Goal: Task Accomplishment & Management: Complete application form

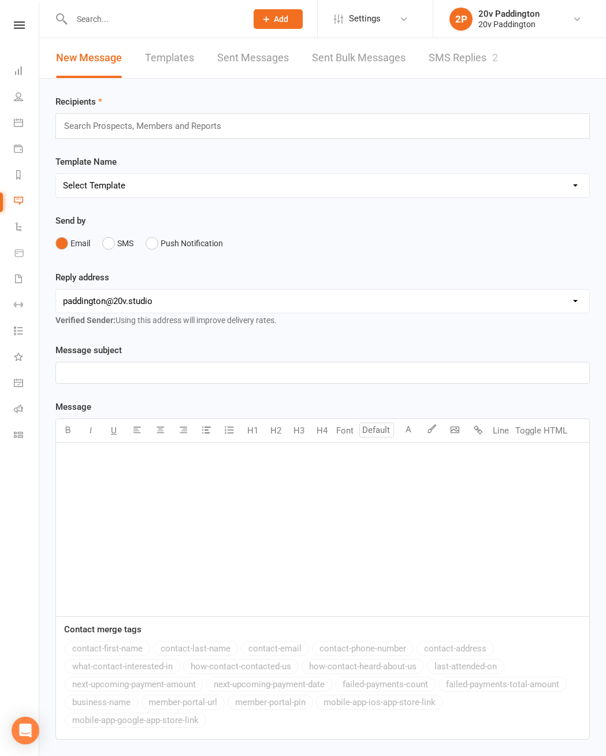
click at [472, 46] on link "SMS Replies 2" at bounding box center [463, 58] width 69 height 40
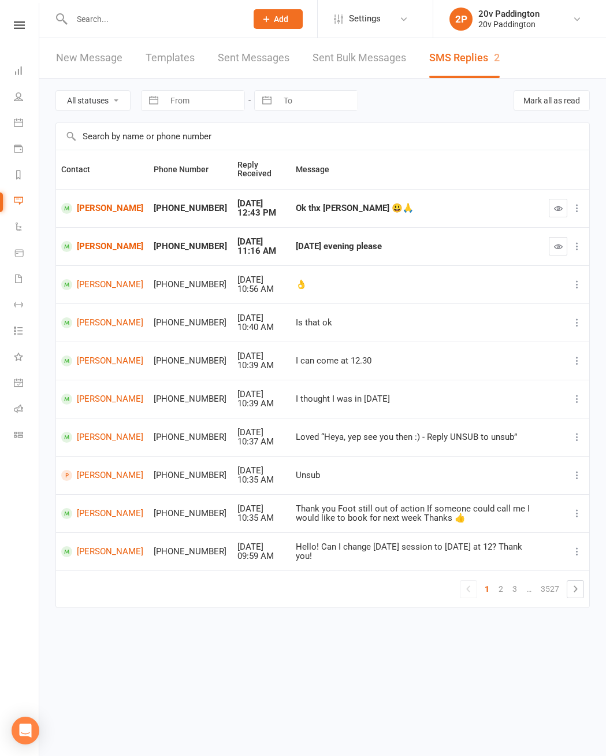
click at [21, 94] on icon at bounding box center [18, 96] width 9 height 9
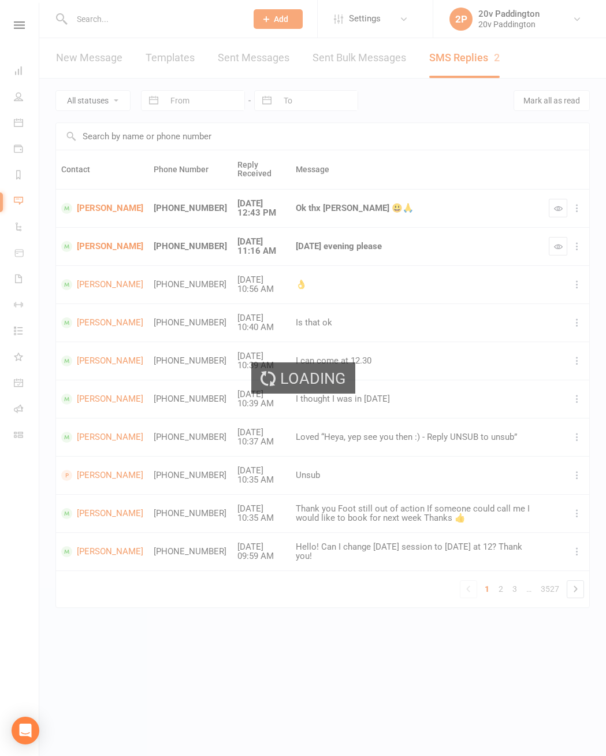
select select "100"
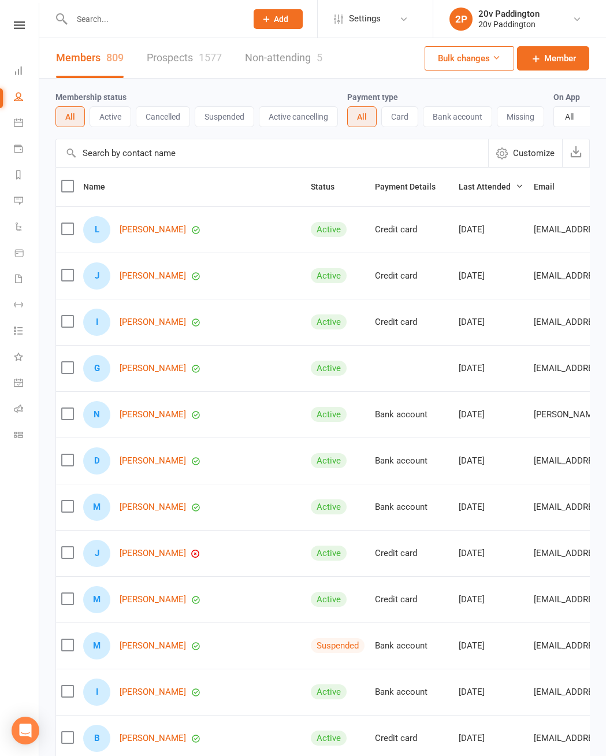
click at [23, 121] on icon at bounding box center [18, 122] width 9 height 9
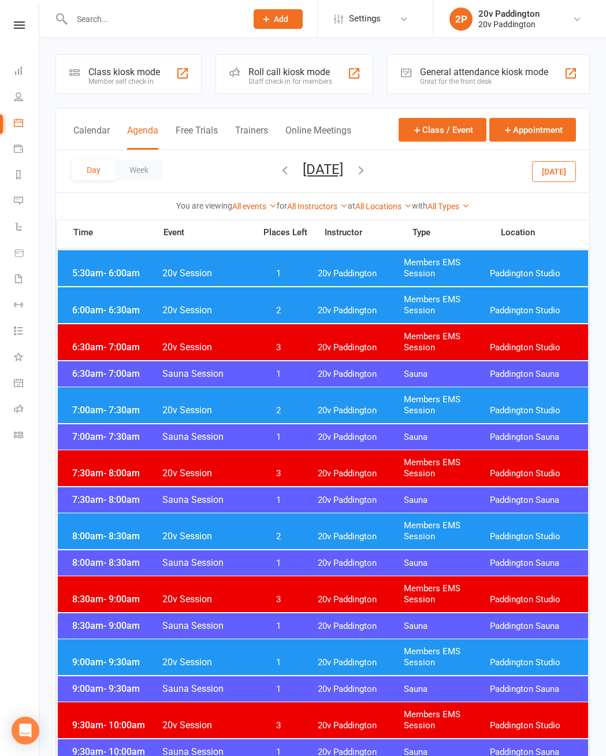
click at [365, 272] on span "20v Paddington" at bounding box center [361, 273] width 86 height 11
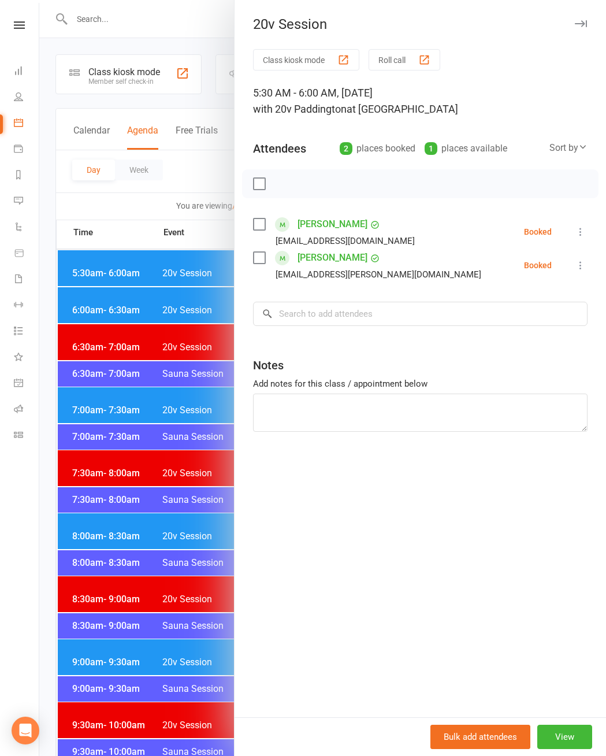
click at [113, 282] on div at bounding box center [322, 378] width 567 height 756
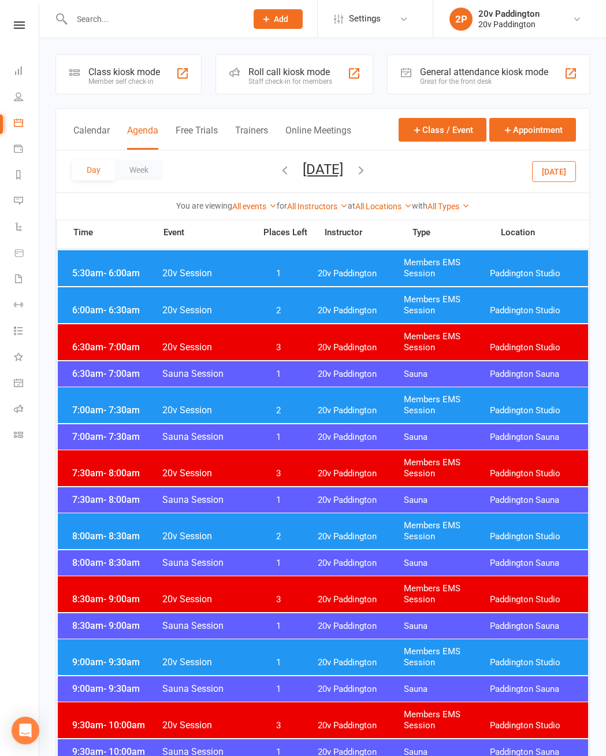
click at [558, 175] on button "[DATE]" at bounding box center [554, 171] width 44 height 21
click at [103, 269] on span "- 6:00am" at bounding box center [121, 273] width 36 height 11
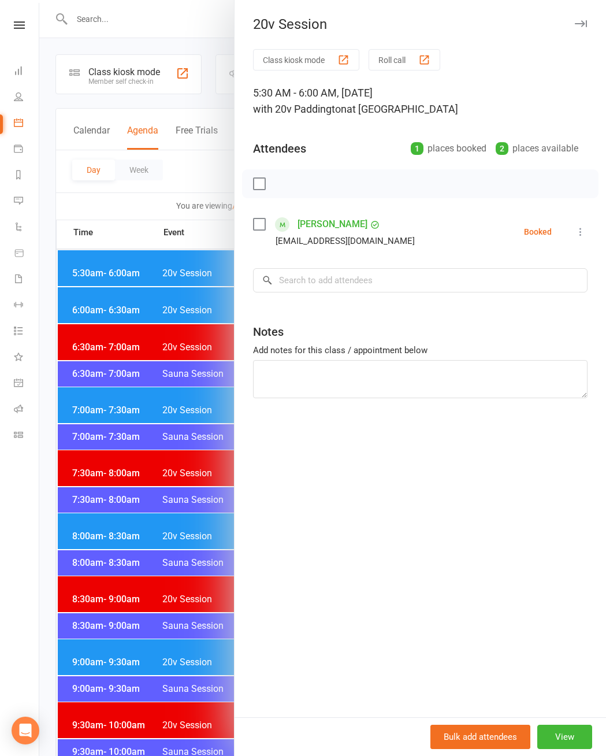
click at [583, 236] on icon at bounding box center [581, 232] width 12 height 12
click at [534, 304] on link "Check in" at bounding box center [525, 300] width 124 height 23
click at [150, 426] on div at bounding box center [322, 378] width 567 height 756
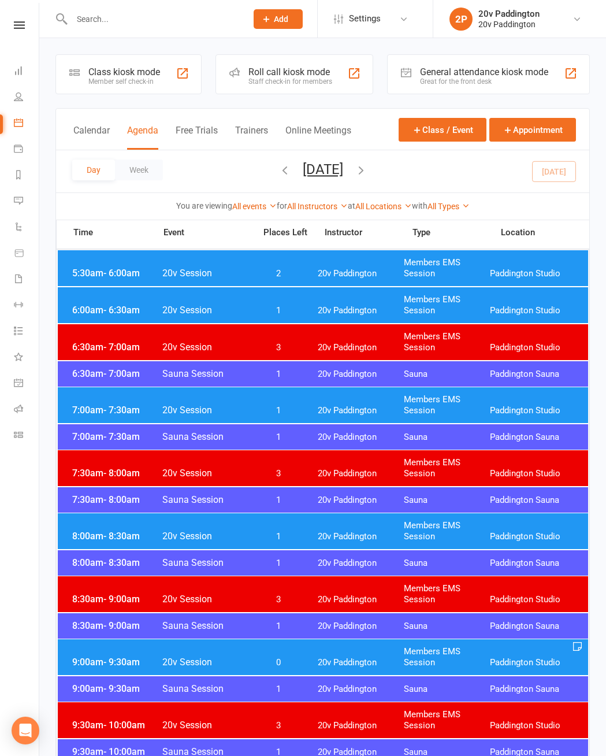
click at [257, 306] on span "1" at bounding box center [279, 310] width 61 height 11
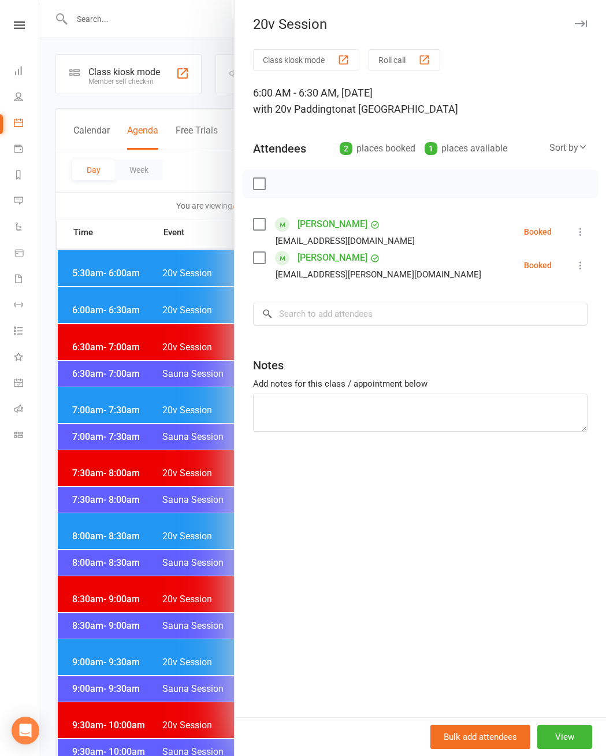
click at [586, 229] on icon at bounding box center [581, 232] width 12 height 12
click at [535, 296] on link "Check in" at bounding box center [525, 300] width 124 height 23
click at [587, 271] on icon at bounding box center [581, 266] width 12 height 12
click at [539, 334] on link "Check in" at bounding box center [525, 334] width 124 height 23
click at [84, 421] on div at bounding box center [322, 378] width 567 height 756
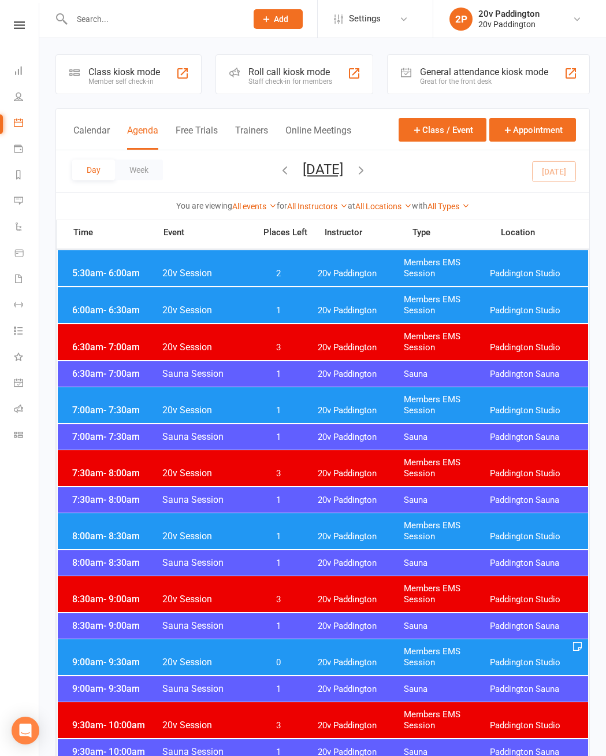
click at [97, 399] on div "7:00am - 7:30am 20v Session 1 20v Paddington Members EMS Session [GEOGRAPHIC_DA…" at bounding box center [323, 405] width 531 height 36
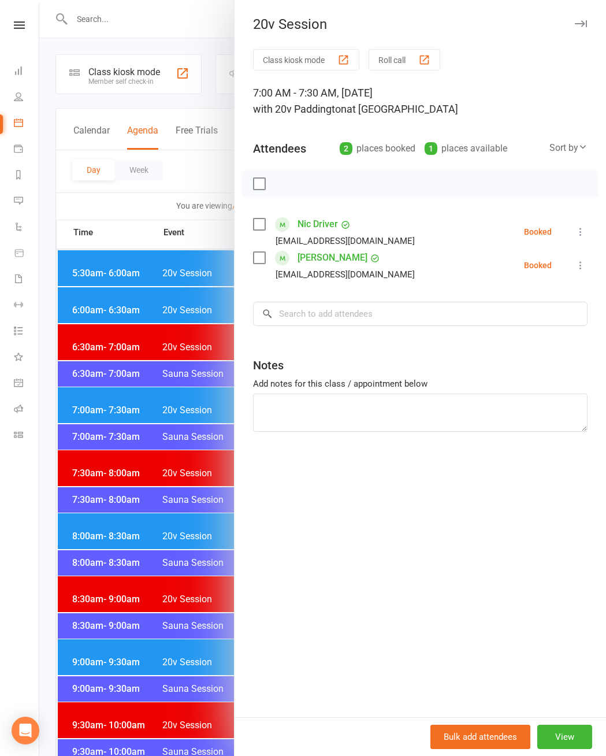
click at [579, 228] on icon at bounding box center [581, 232] width 12 height 12
click at [534, 312] on link "Check in" at bounding box center [525, 300] width 124 height 23
click at [583, 271] on button at bounding box center [581, 265] width 14 height 14
click at [541, 339] on link "Check in" at bounding box center [525, 334] width 124 height 23
click at [114, 518] on div at bounding box center [322, 378] width 567 height 756
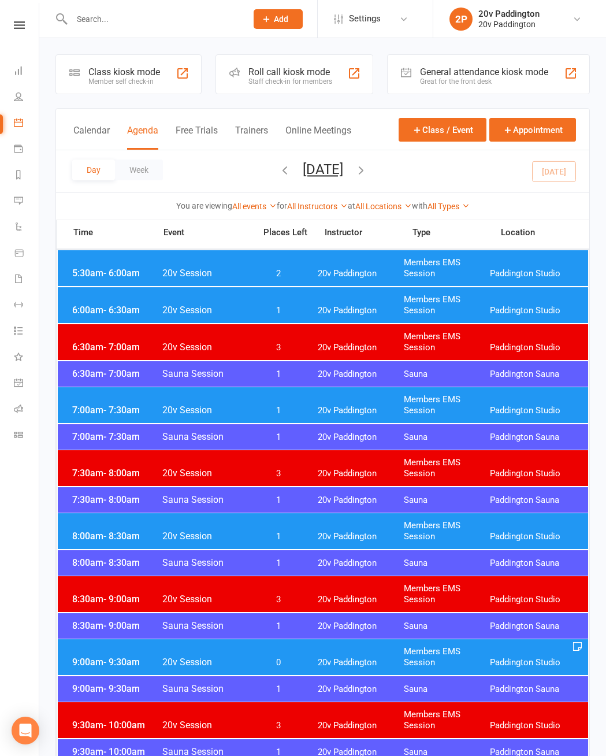
click at [101, 529] on div "8:00am - 8:30am 20v Session 1 20v Paddington Members EMS Session [GEOGRAPHIC_DA…" at bounding box center [323, 531] width 531 height 36
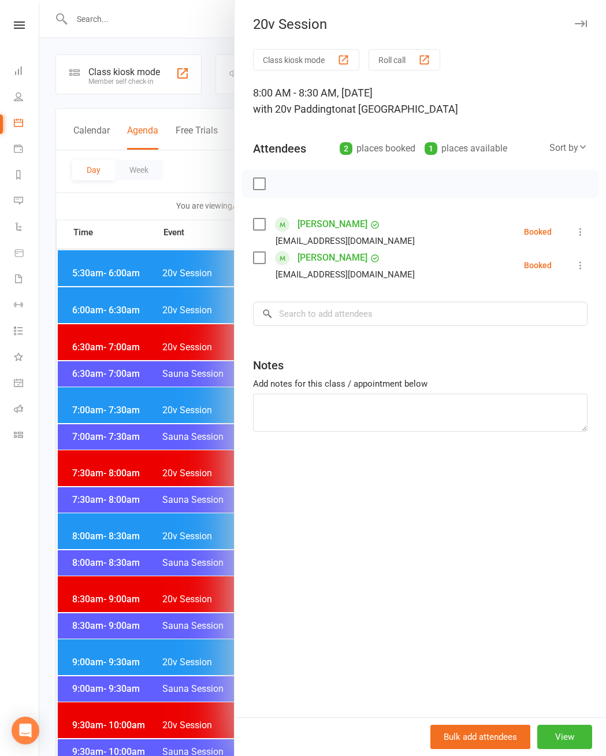
click at [586, 236] on icon at bounding box center [581, 232] width 12 height 12
click at [533, 304] on link "Check in" at bounding box center [525, 300] width 124 height 23
click at [583, 271] on icon at bounding box center [581, 266] width 12 height 12
click at [541, 334] on link "Check in" at bounding box center [525, 334] width 124 height 23
click at [23, 132] on link "Calendar" at bounding box center [27, 124] width 26 height 26
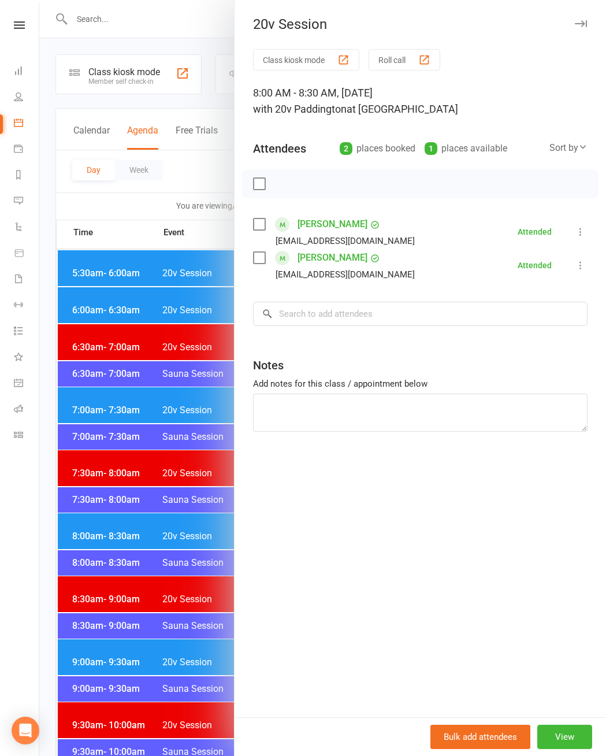
click at [20, 127] on link "Calendar" at bounding box center [27, 124] width 26 height 26
click at [21, 127] on link "Calendar" at bounding box center [27, 124] width 26 height 26
click at [21, 126] on icon at bounding box center [18, 122] width 9 height 9
click at [193, 169] on div at bounding box center [322, 378] width 567 height 756
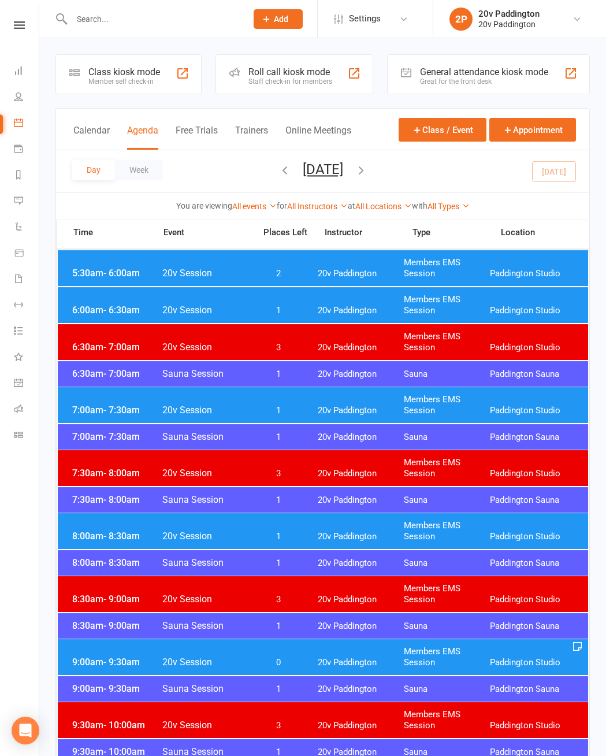
click at [303, 169] on button "[DATE]" at bounding box center [323, 169] width 40 height 16
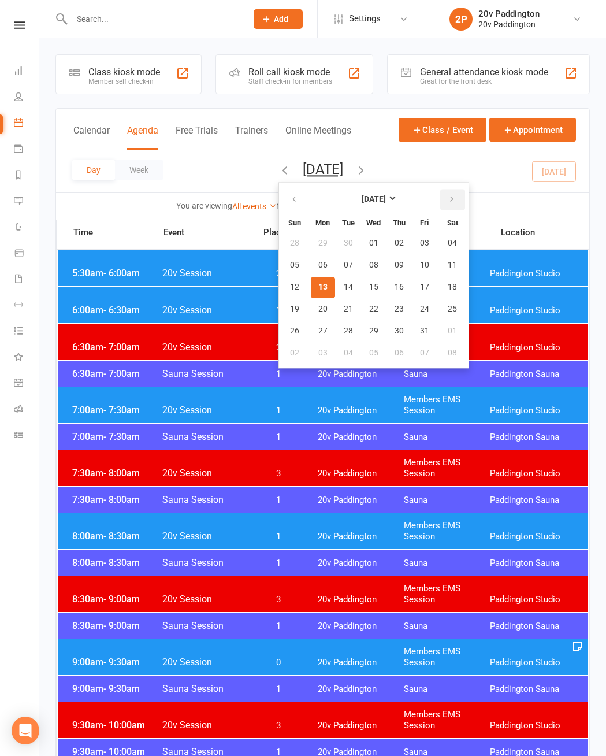
click at [441, 193] on button "button" at bounding box center [453, 199] width 25 height 21
click at [319, 312] on span "17" at bounding box center [323, 309] width 9 height 9
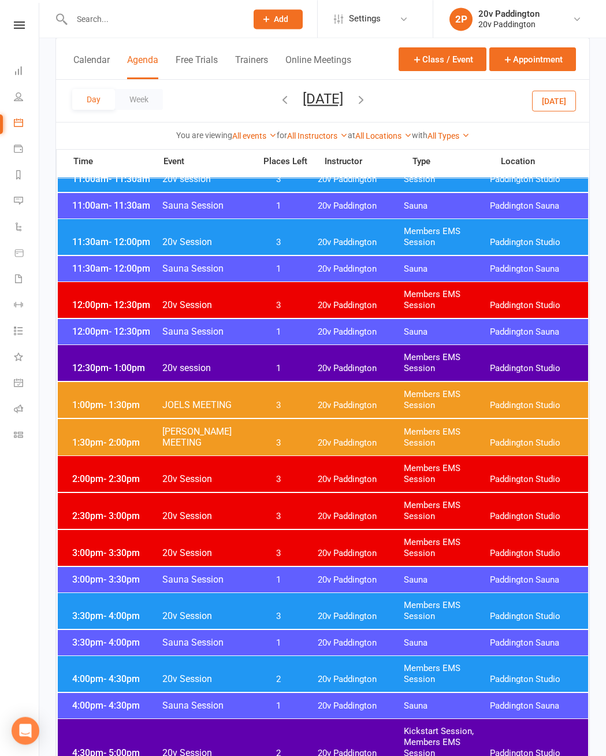
scroll to position [728, 0]
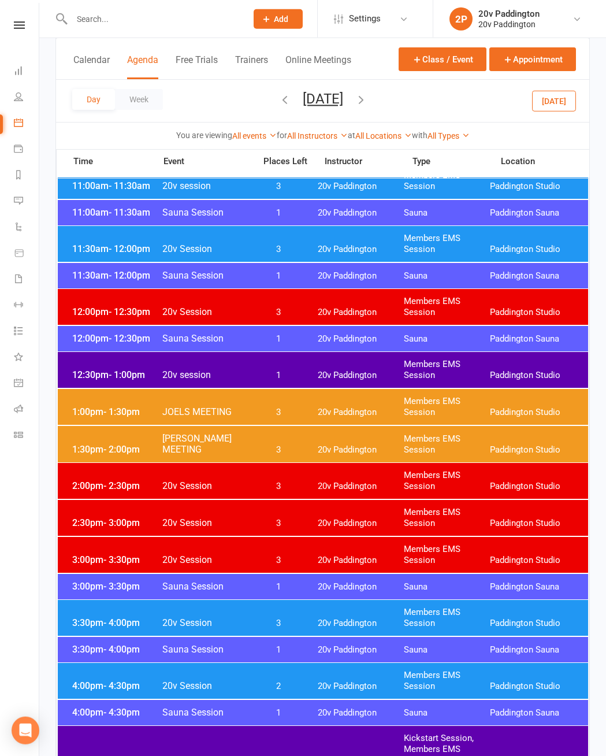
click at [345, 360] on div "12:30pm - 1:00pm 20v session 1 20v Paddington Members EMS Session [GEOGRAPHIC_D…" at bounding box center [323, 370] width 531 height 36
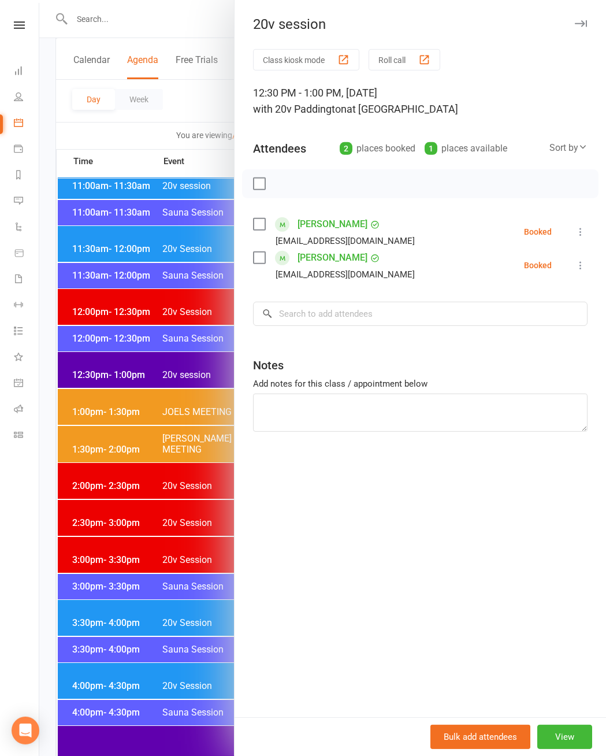
click at [586, 269] on icon at bounding box center [581, 266] width 12 height 12
click at [531, 313] on link "Remove" at bounding box center [525, 310] width 124 height 23
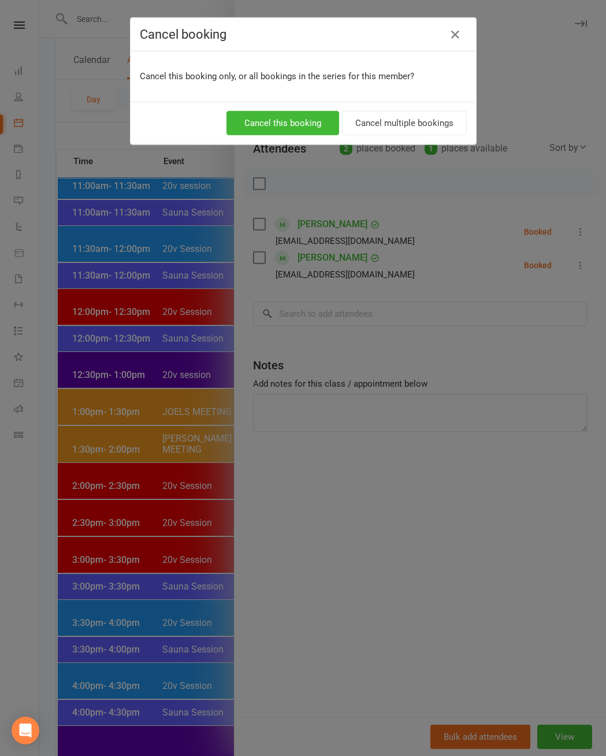
click at [283, 128] on button "Cancel this booking" at bounding box center [283, 123] width 113 height 24
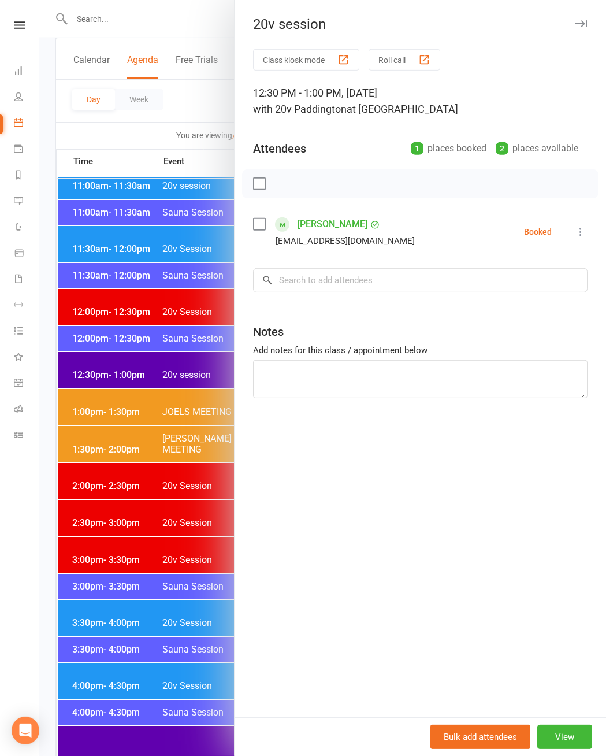
click at [119, 519] on div at bounding box center [322, 378] width 567 height 756
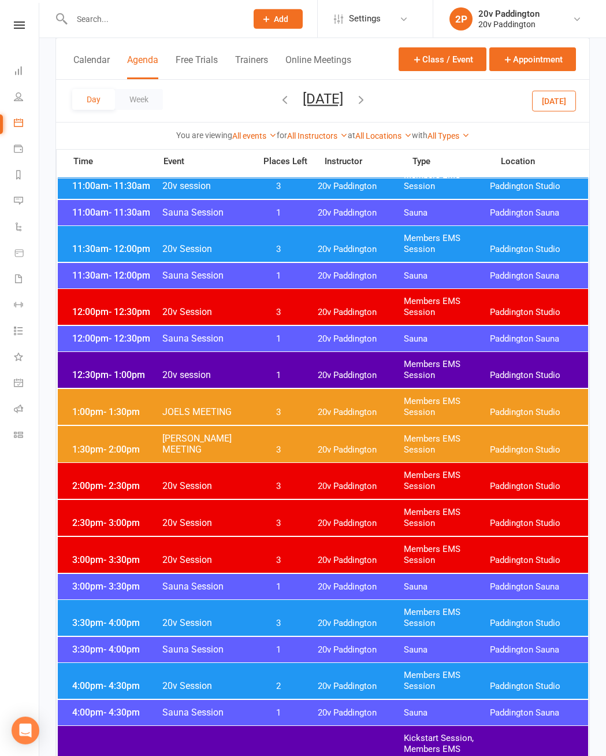
click at [223, 112] on div "Day Week [DATE] [DATE] Sun Mon Tue Wed Thu Fri Sat 26 27 28 29 30 31 01 02 03 0…" at bounding box center [323, 101] width 534 height 42
click at [368, 97] on icon "button" at bounding box center [361, 99] width 13 height 13
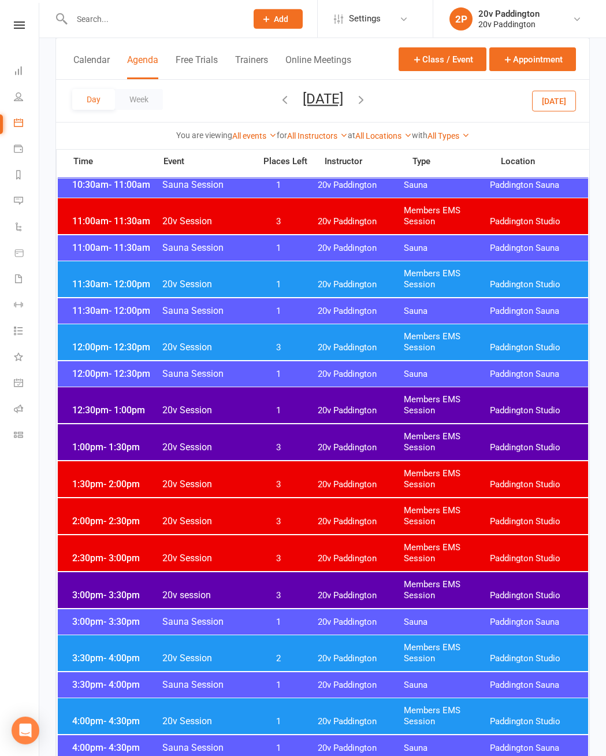
scroll to position [686, 0]
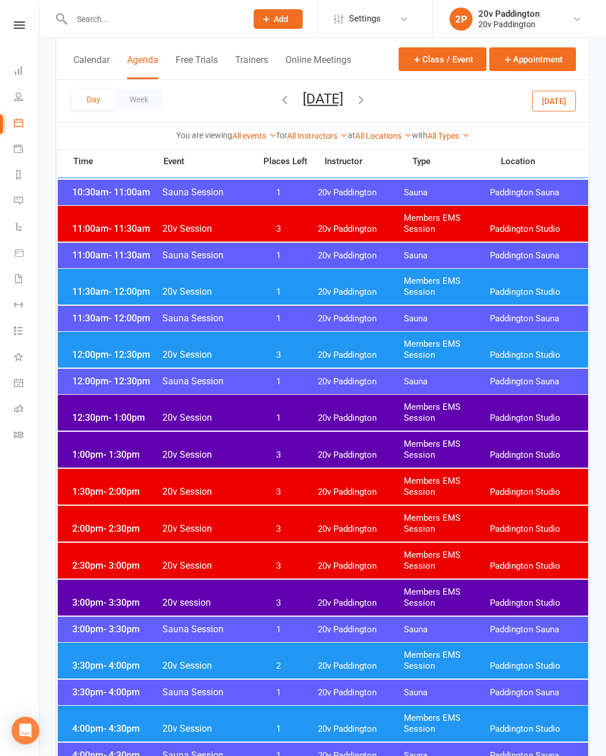
click at [323, 342] on div "12:00pm - 12:30pm 20v Session 3 20v Paddington Members EMS Session [GEOGRAPHIC_…" at bounding box center [323, 350] width 531 height 36
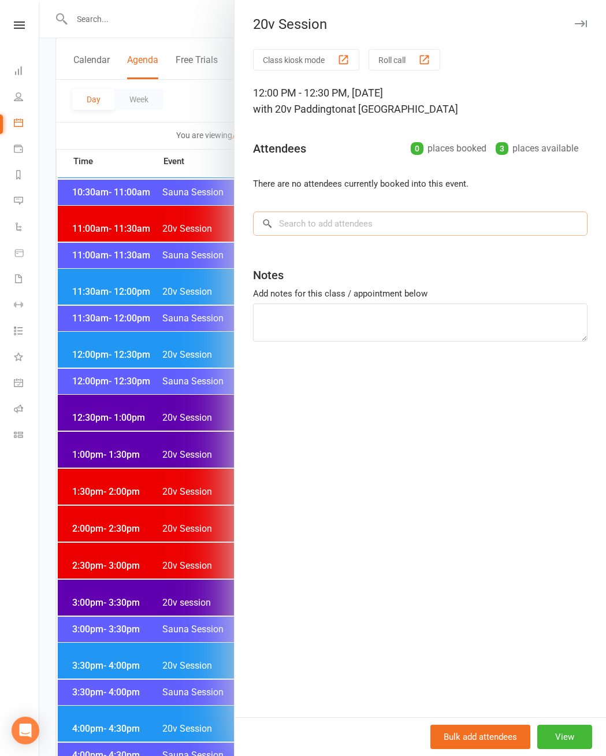
click at [382, 235] on input "search" at bounding box center [420, 224] width 335 height 24
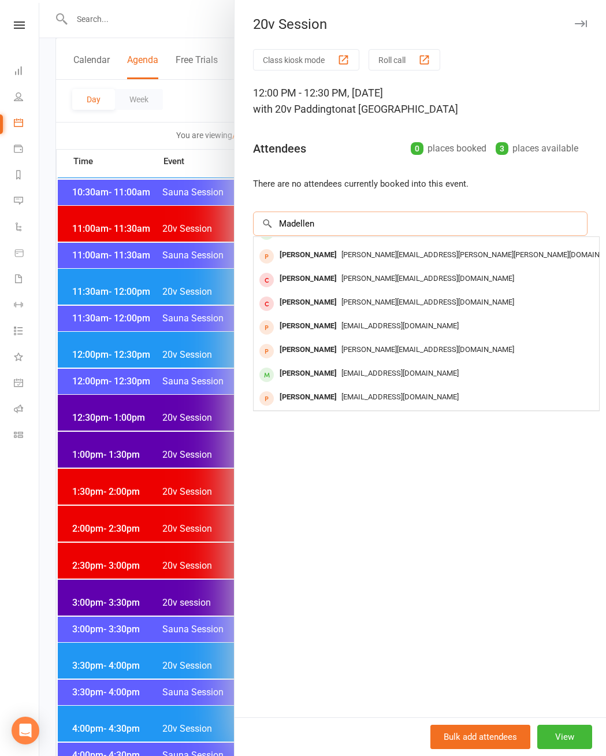
scroll to position [64, 0]
type input "Madellen"
click at [386, 376] on span "[EMAIL_ADDRESS][DOMAIN_NAME]" at bounding box center [400, 373] width 117 height 9
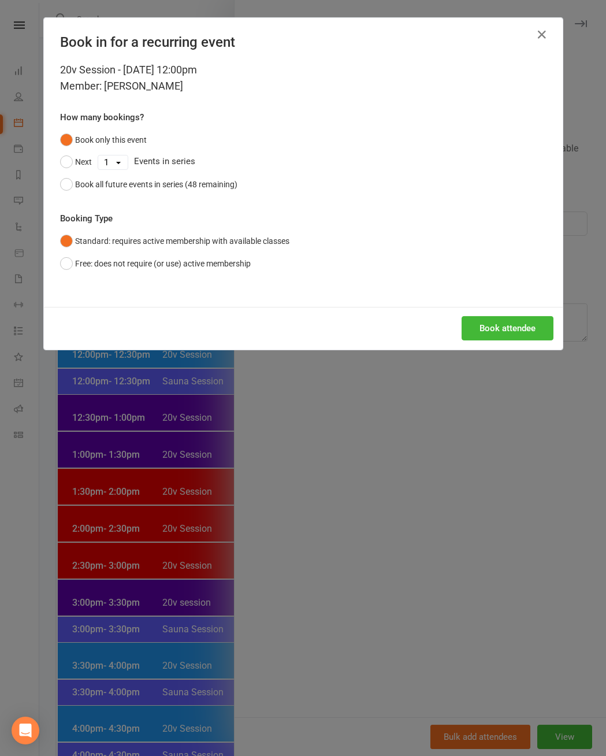
click at [521, 341] on button "Book attendee" at bounding box center [508, 328] width 92 height 24
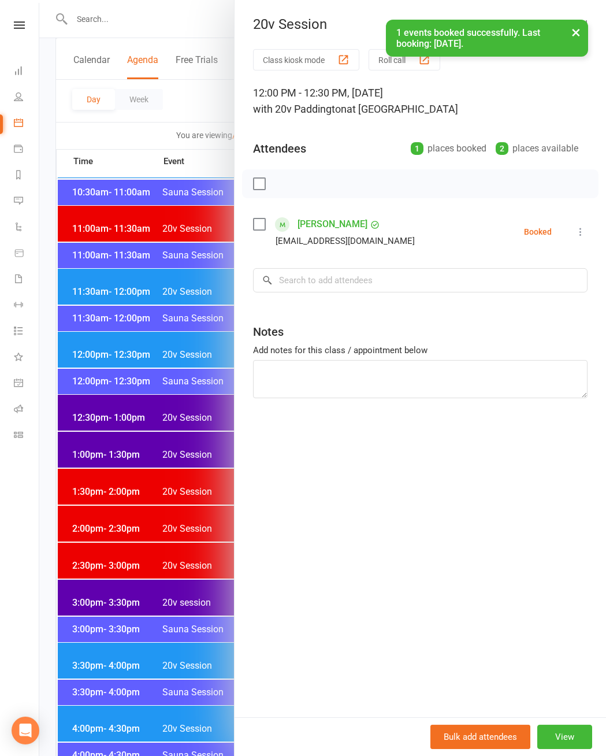
click at [583, 228] on icon at bounding box center [581, 232] width 12 height 12
click at [535, 283] on link "Remove" at bounding box center [525, 277] width 124 height 23
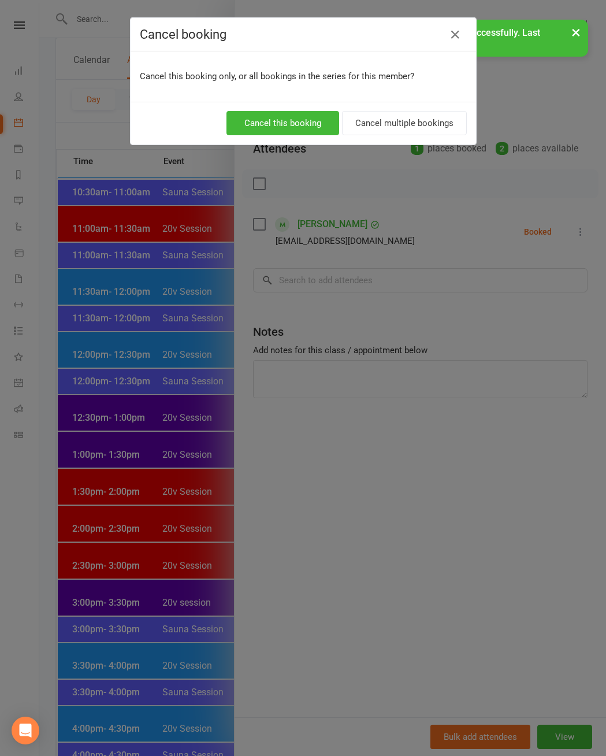
click at [298, 126] on button "Cancel this booking" at bounding box center [283, 123] width 113 height 24
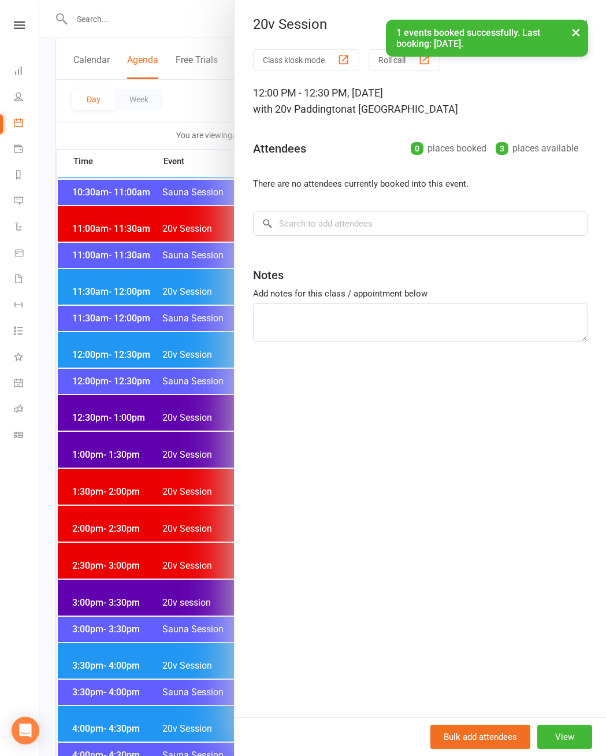
click at [172, 17] on div at bounding box center [322, 378] width 567 height 756
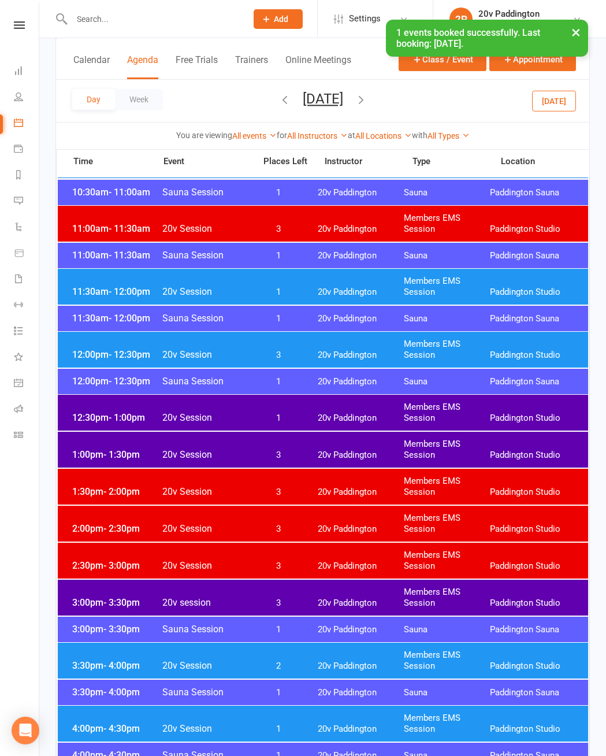
click at [172, 17] on input "text" at bounding box center [153, 19] width 171 height 16
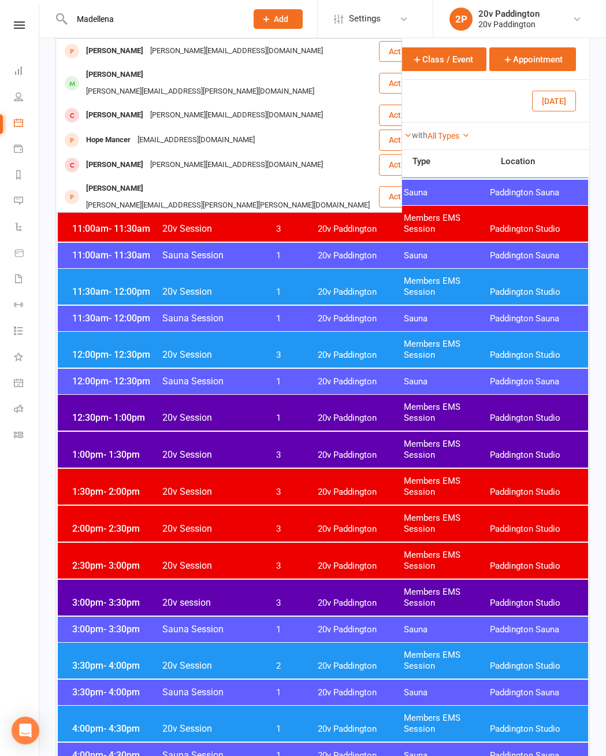
type input "Madellena"
click at [187, 221] on div "[EMAIL_ADDRESS][DOMAIN_NAME]" at bounding box center [209, 229] width 124 height 17
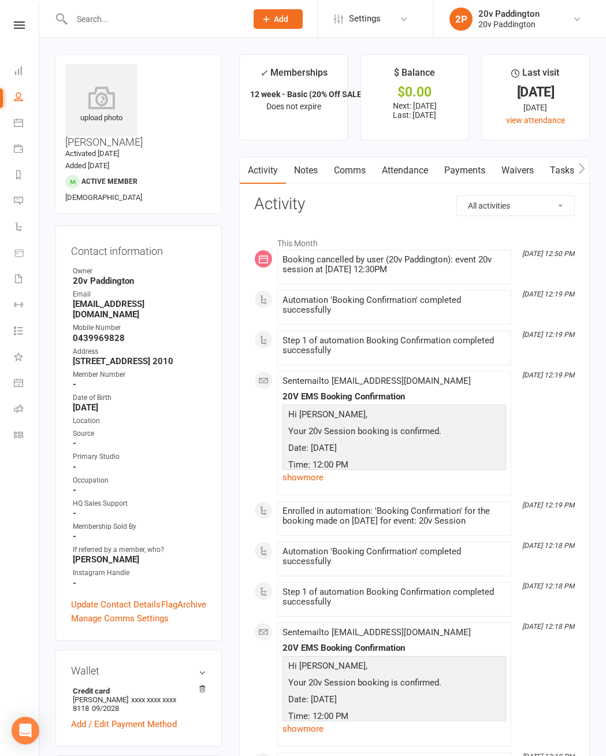
click at [25, 130] on link "Calendar" at bounding box center [27, 124] width 26 height 26
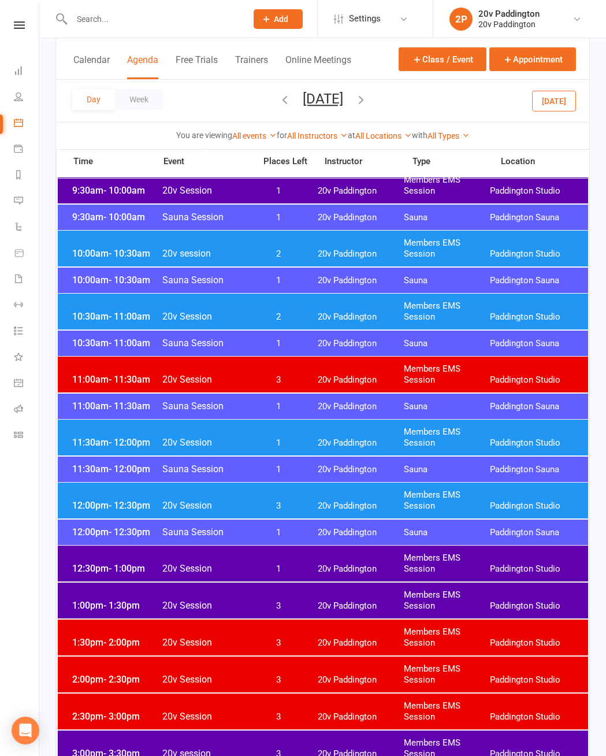
scroll to position [537, 0]
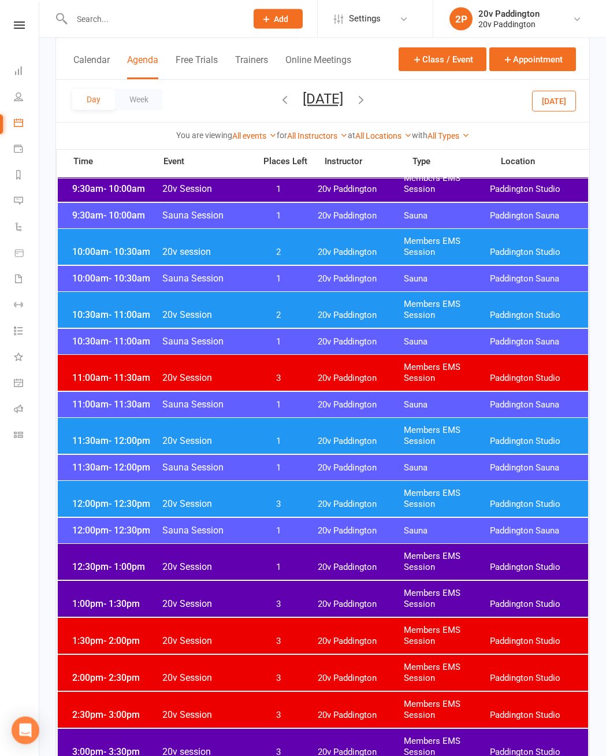
click at [297, 492] on div "12:00pm - 12:30pm 20v Session 3 20v Paddington Members EMS Session [GEOGRAPHIC_…" at bounding box center [323, 499] width 531 height 36
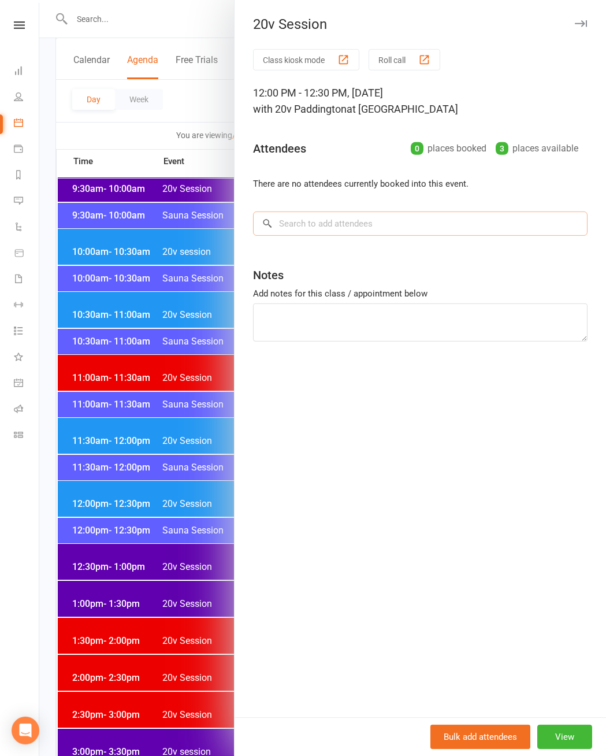
click at [369, 234] on input "search" at bounding box center [420, 224] width 335 height 24
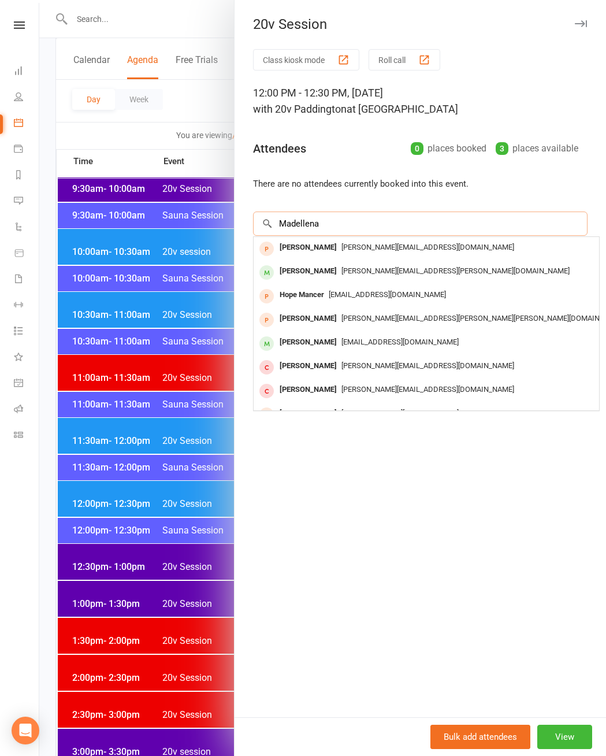
type input "Madellena"
click at [389, 343] on span "[EMAIL_ADDRESS][DOMAIN_NAME]" at bounding box center [400, 342] width 117 height 9
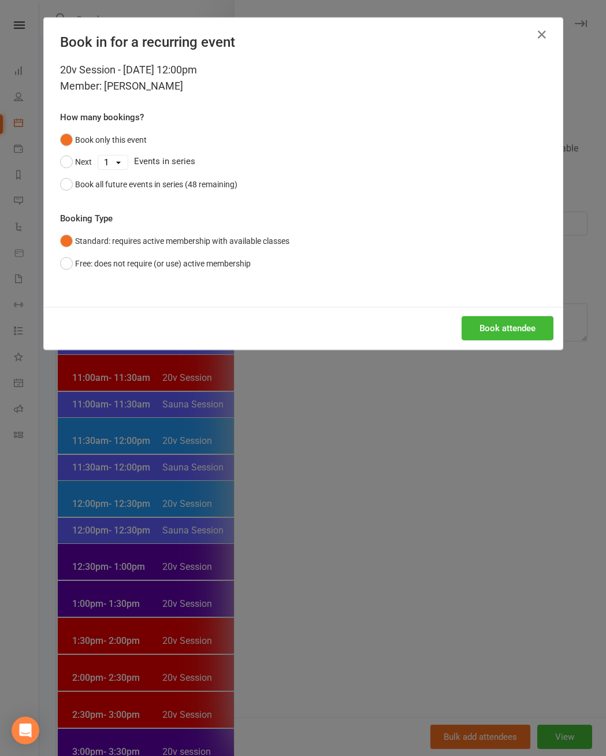
click at [519, 338] on button "Book attendee" at bounding box center [508, 328] width 92 height 24
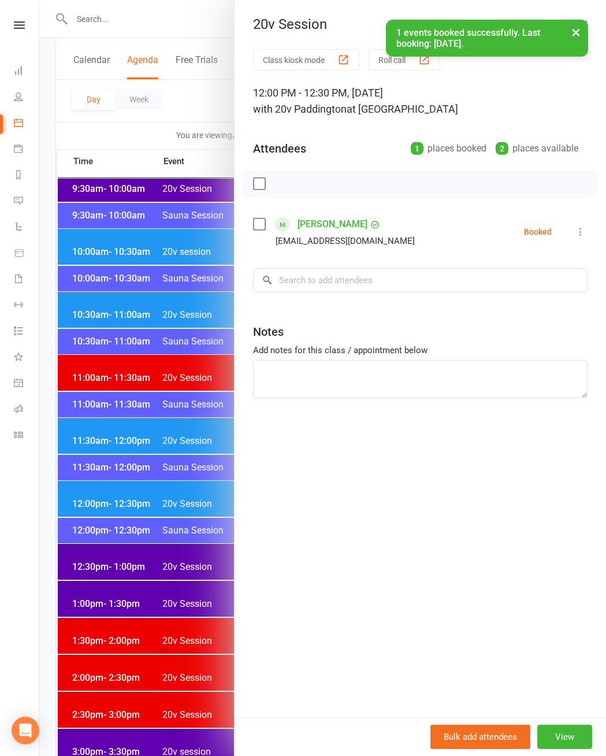
click at [195, 104] on div at bounding box center [322, 378] width 567 height 756
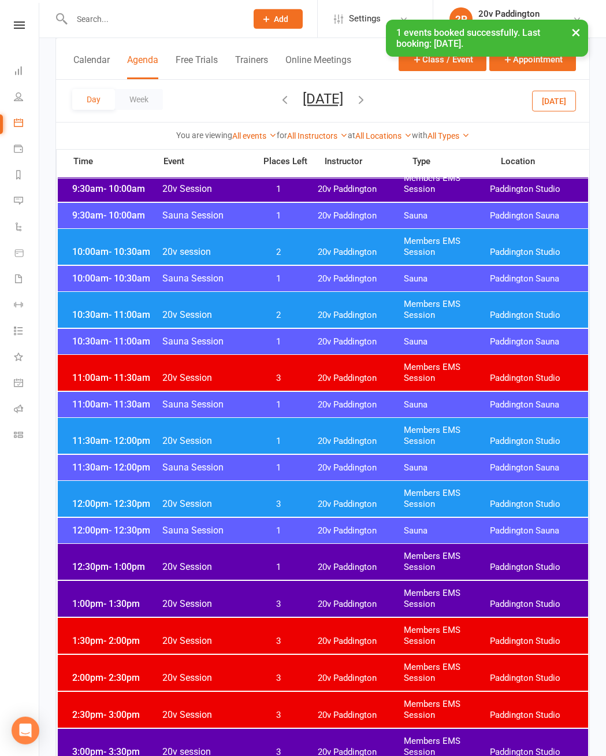
click at [303, 101] on button "[DATE]" at bounding box center [323, 99] width 40 height 16
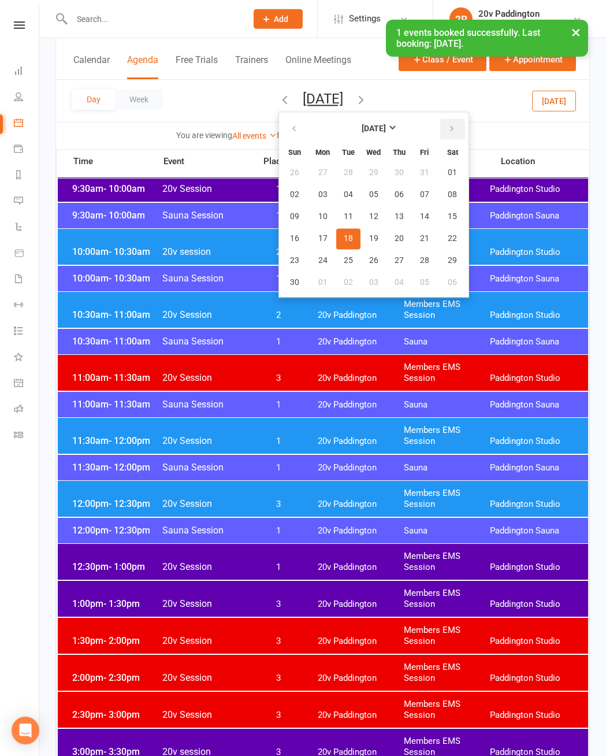
click at [441, 131] on button "button" at bounding box center [453, 129] width 25 height 21
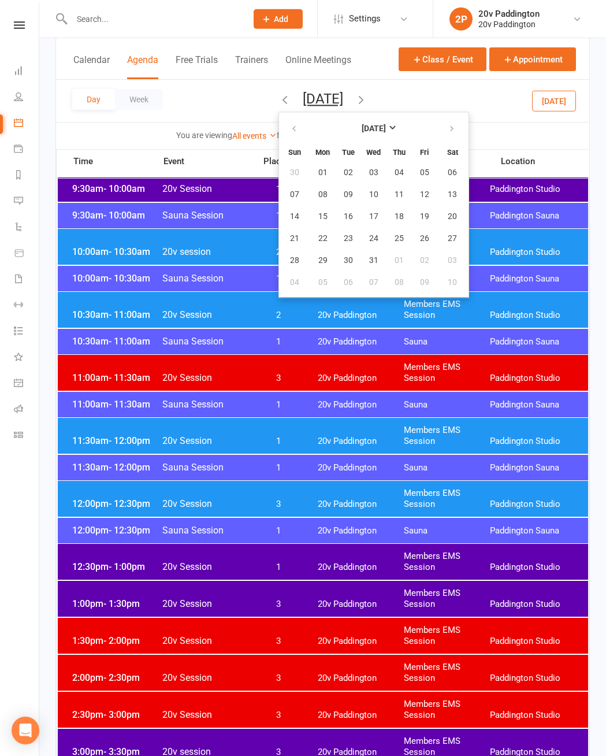
click at [20, 201] on icon at bounding box center [18, 200] width 9 height 9
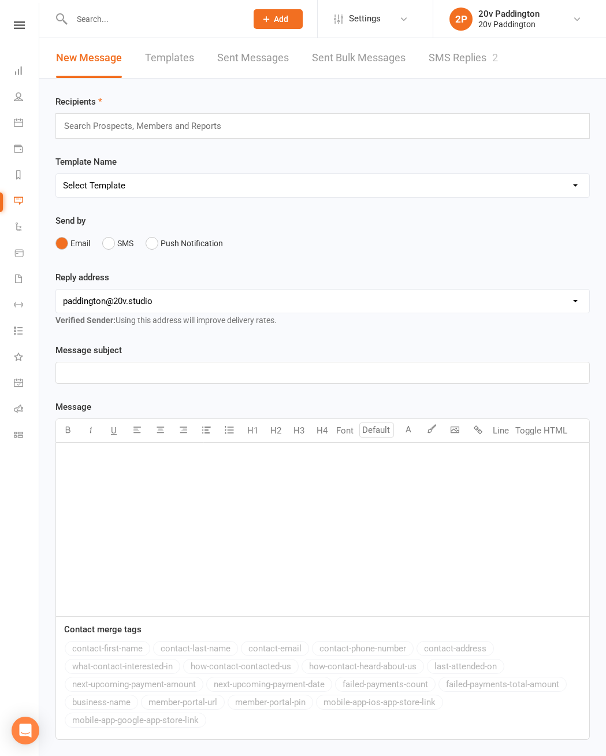
click at [479, 60] on link "SMS Replies 2" at bounding box center [463, 58] width 69 height 40
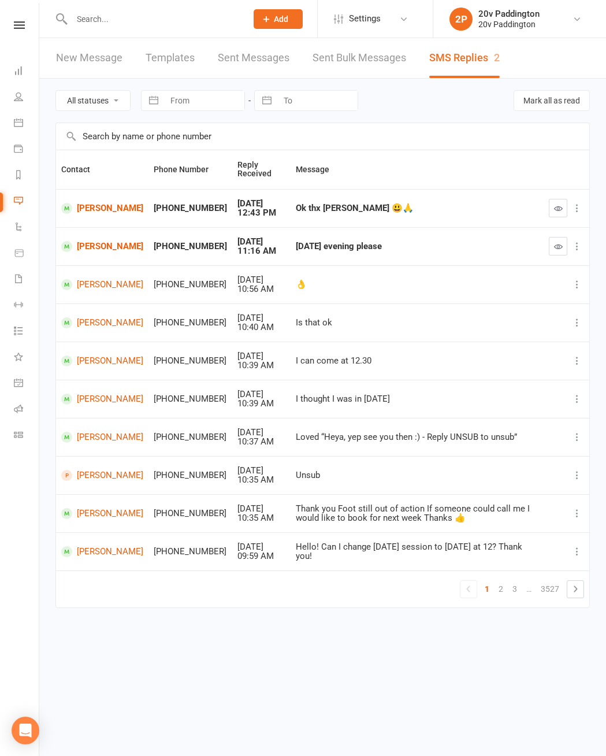
click at [27, 280] on link "Waivers" at bounding box center [27, 280] width 26 height 26
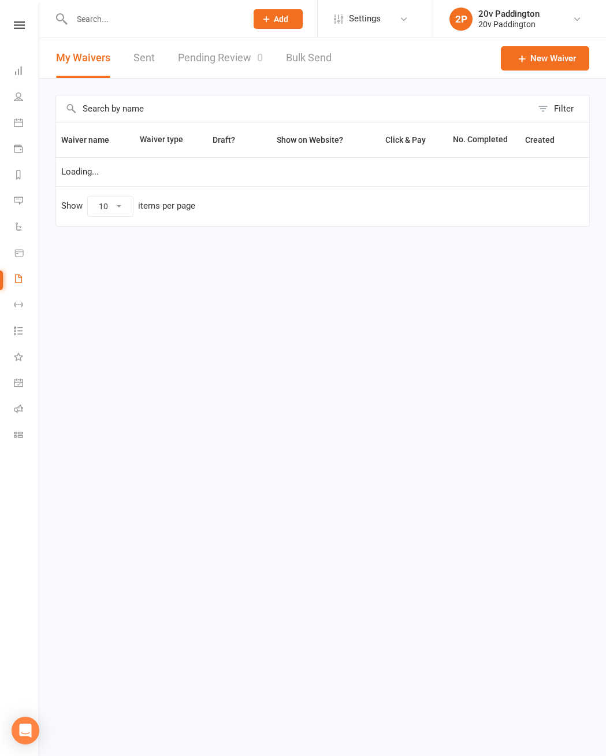
select select "100"
click at [238, 64] on link "Pending Review 0" at bounding box center [220, 58] width 85 height 40
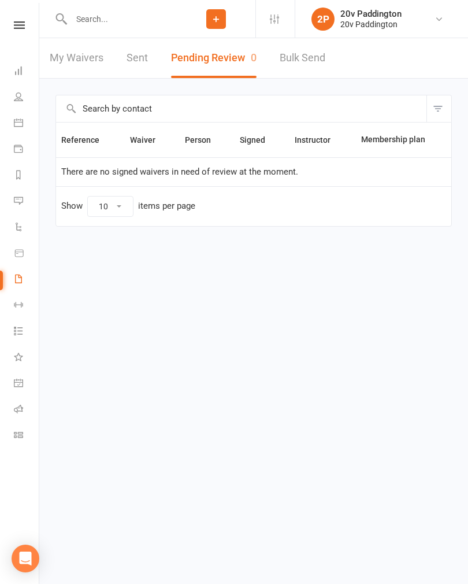
click at [25, 127] on link "Calendar" at bounding box center [27, 124] width 26 height 26
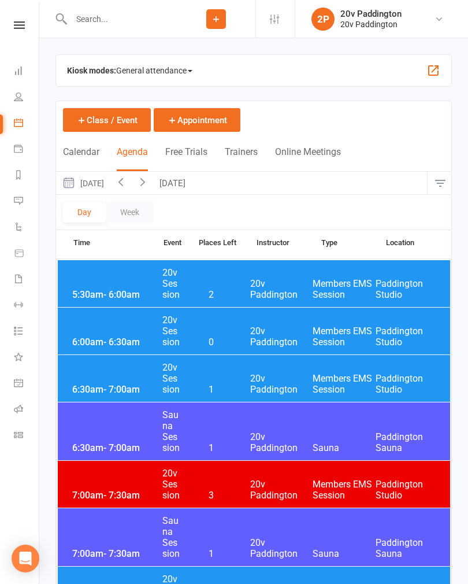
click at [110, 187] on button "[DATE]" at bounding box center [83, 183] width 54 height 23
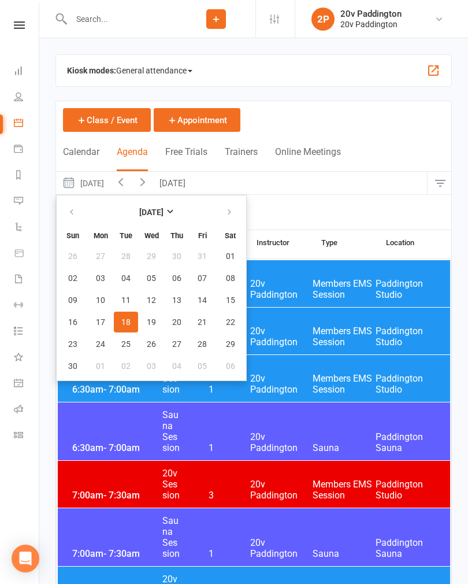
click at [194, 182] on button "[DATE]" at bounding box center [174, 183] width 40 height 23
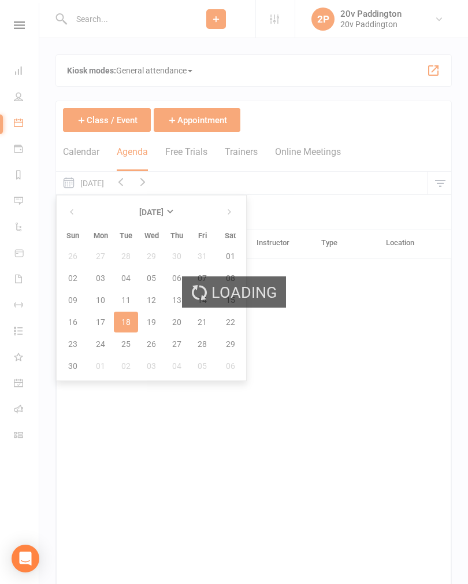
click at [131, 185] on div "Loading" at bounding box center [234, 292] width 468 height 584
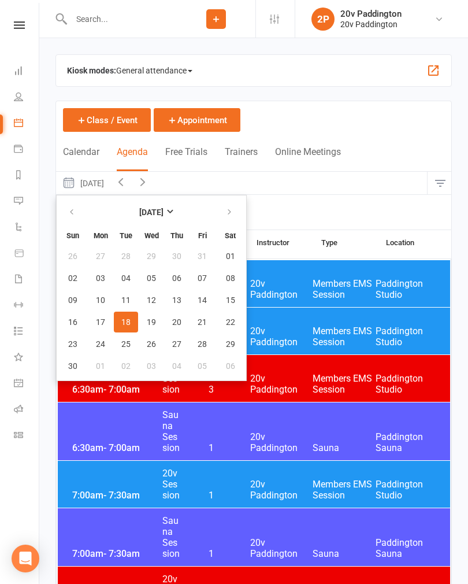
click at [110, 186] on button "[DATE]" at bounding box center [83, 183] width 54 height 23
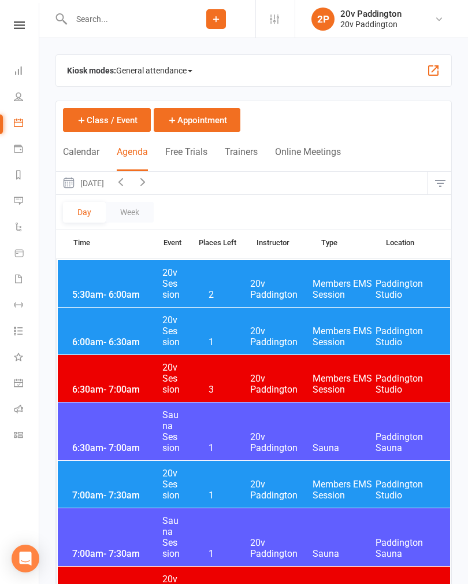
click at [149, 182] on icon "button" at bounding box center [142, 181] width 13 height 13
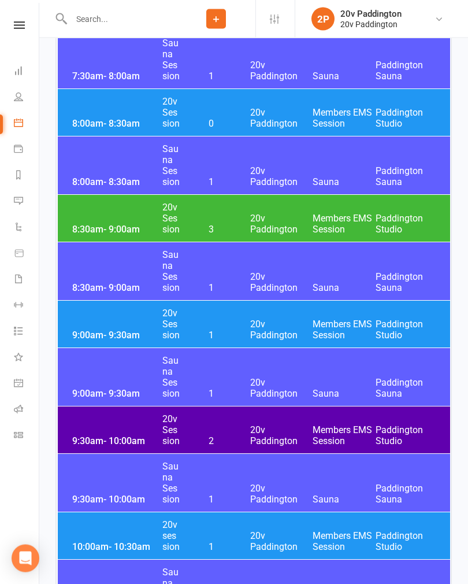
scroll to position [583, 0]
click at [254, 321] on span "20v Paddington" at bounding box center [281, 330] width 63 height 22
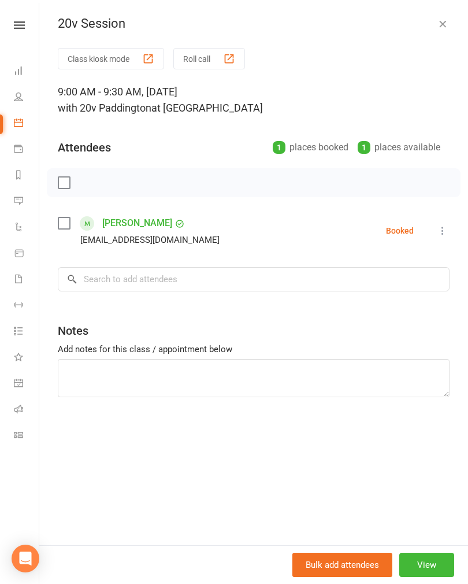
click at [445, 29] on icon "button" at bounding box center [443, 24] width 12 height 12
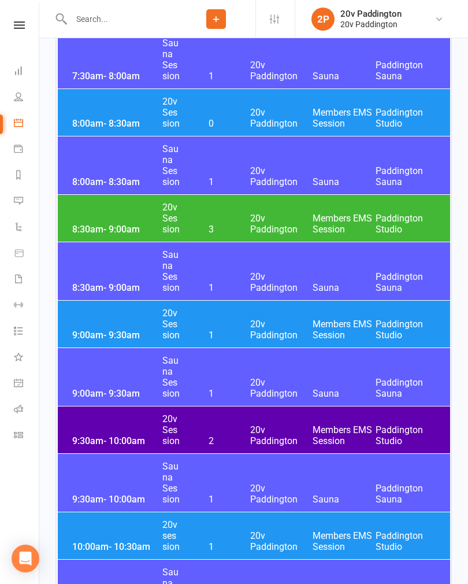
click at [298, 110] on span "20v Paddington" at bounding box center [281, 118] width 63 height 22
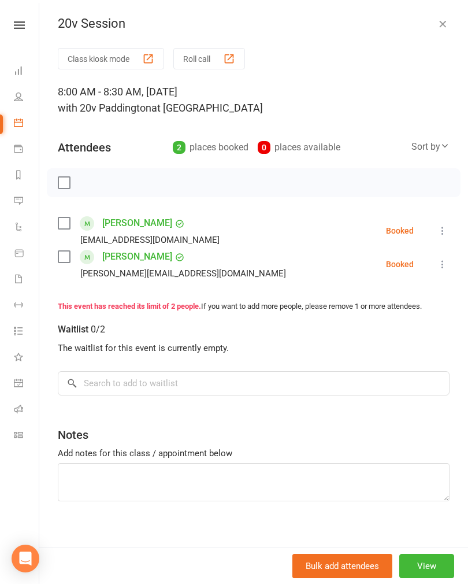
click at [440, 271] on button at bounding box center [443, 264] width 14 height 14
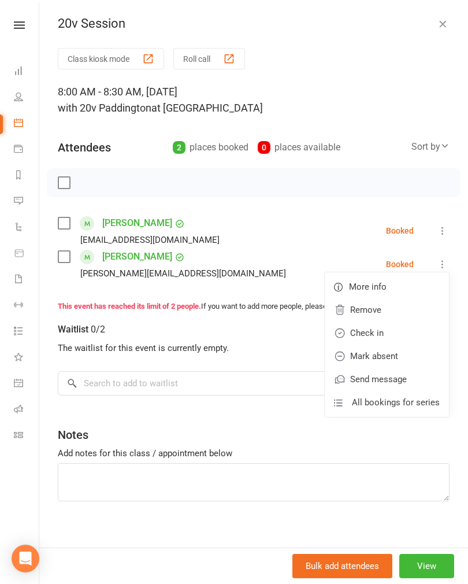
click at [400, 308] on link "Remove" at bounding box center [387, 309] width 124 height 23
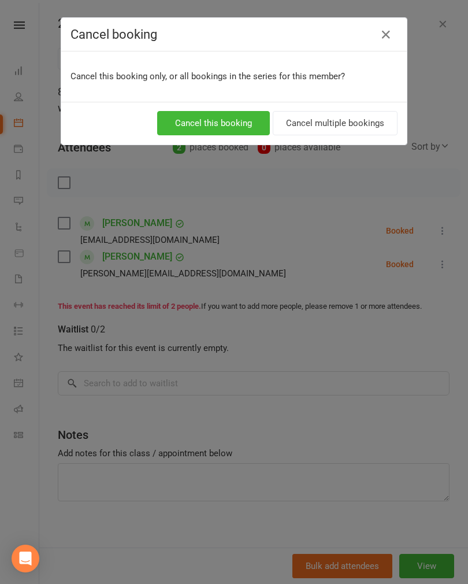
click at [243, 118] on button "Cancel this booking" at bounding box center [213, 123] width 113 height 24
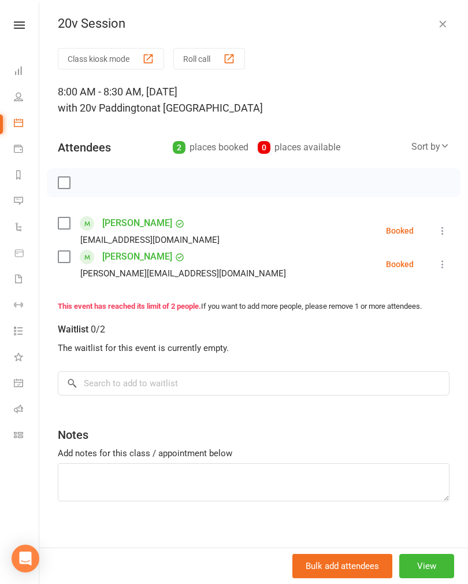
click at [446, 24] on icon "button" at bounding box center [443, 24] width 12 height 12
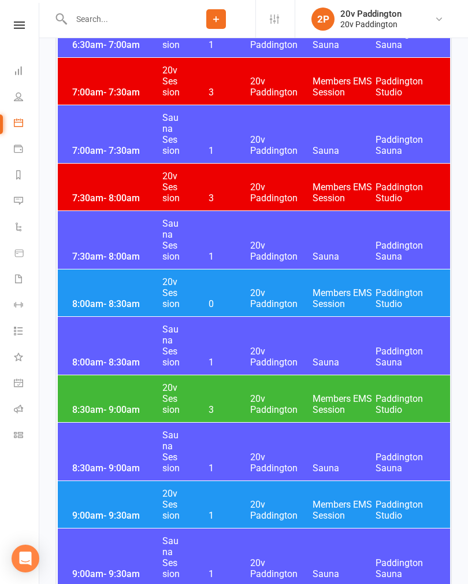
scroll to position [0, 0]
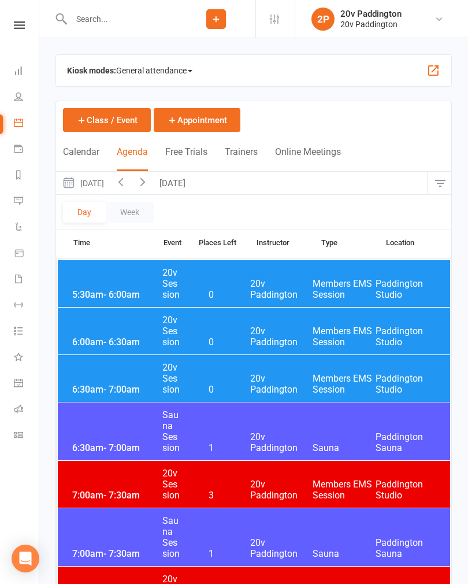
click at [110, 187] on button "[DATE]" at bounding box center [83, 183] width 54 height 23
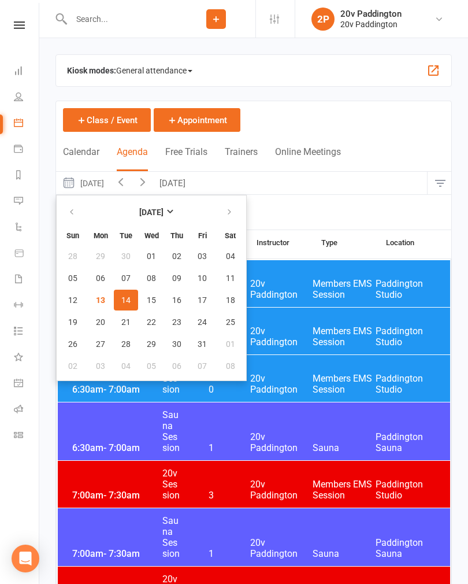
click at [128, 323] on span "21" at bounding box center [125, 321] width 9 height 9
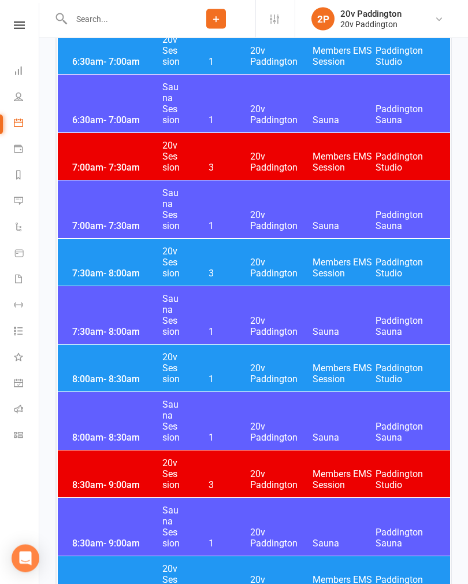
click at [245, 363] on div "8:00am - 8:30am 20v Session 1 20v Paddington Members EMS Session [GEOGRAPHIC_DA…" at bounding box center [254, 368] width 393 height 47
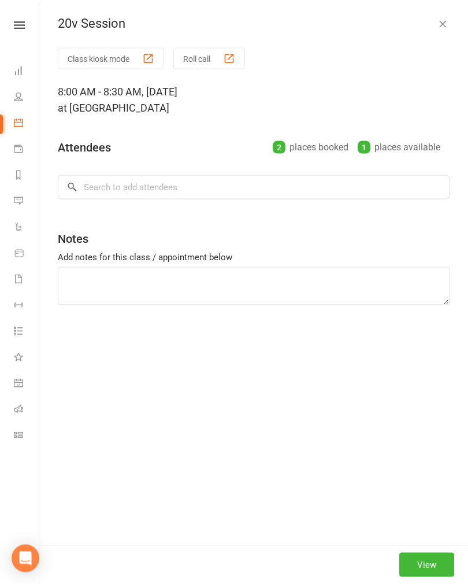
scroll to position [328, 0]
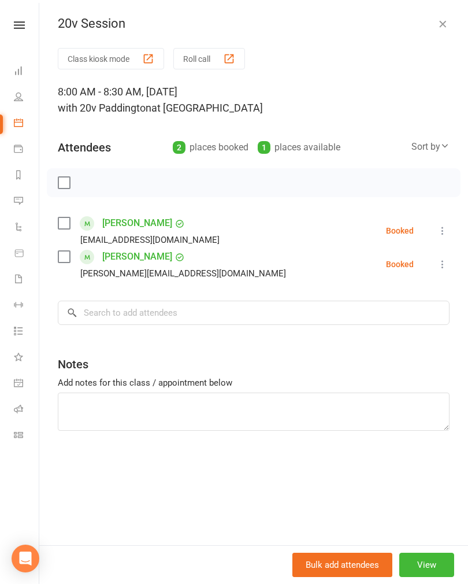
click at [449, 264] on icon at bounding box center [443, 264] width 12 height 12
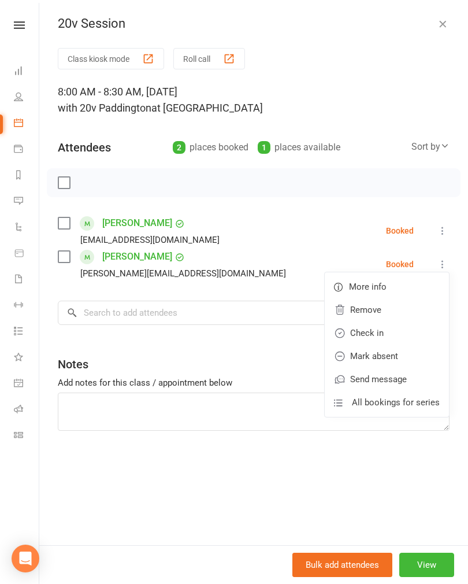
click at [404, 310] on link "Remove" at bounding box center [387, 309] width 124 height 23
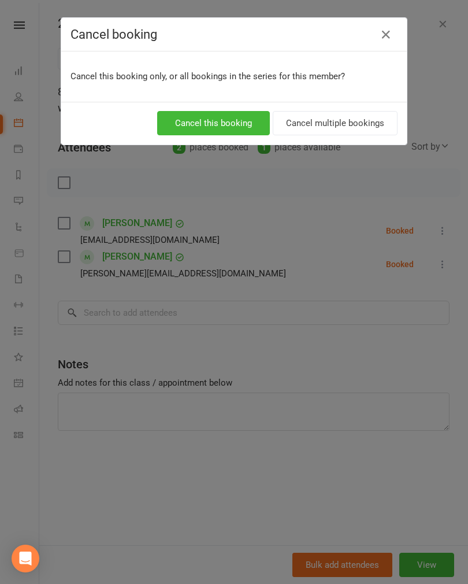
click at [229, 120] on button "Cancel this booking" at bounding box center [213, 123] width 113 height 24
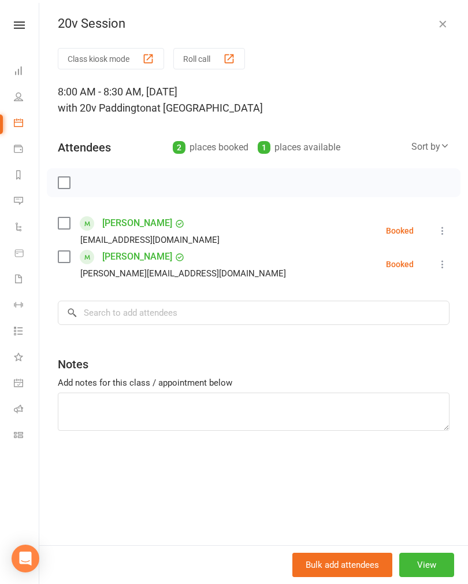
click at [447, 26] on icon "button" at bounding box center [443, 24] width 12 height 12
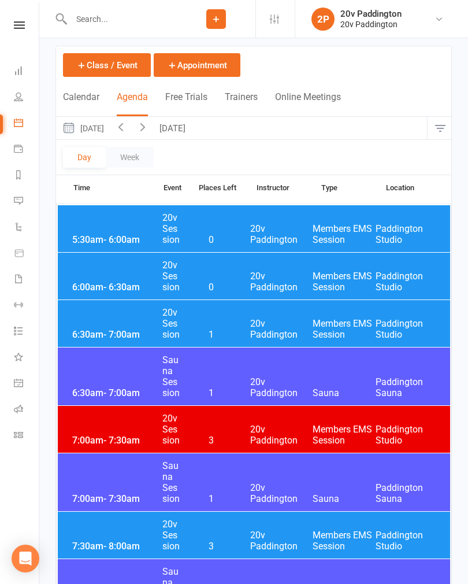
scroll to position [0, 0]
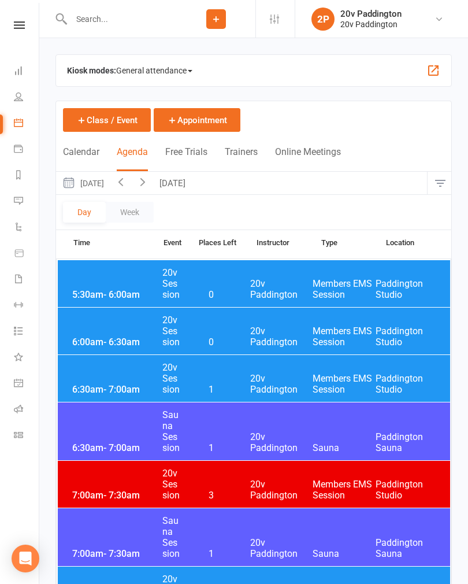
click at [25, 208] on link "Messages 2" at bounding box center [27, 202] width 26 height 26
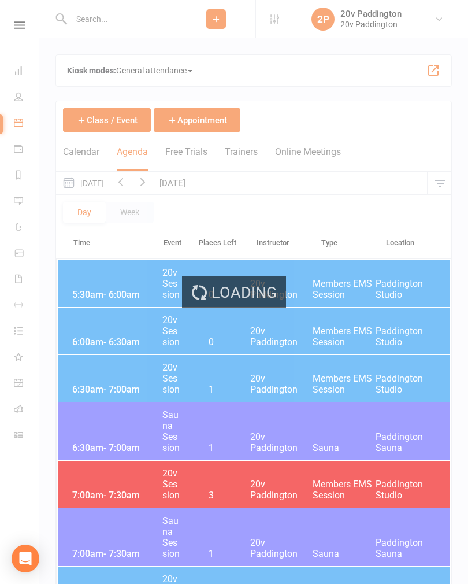
click at [17, 201] on icon at bounding box center [18, 200] width 9 height 9
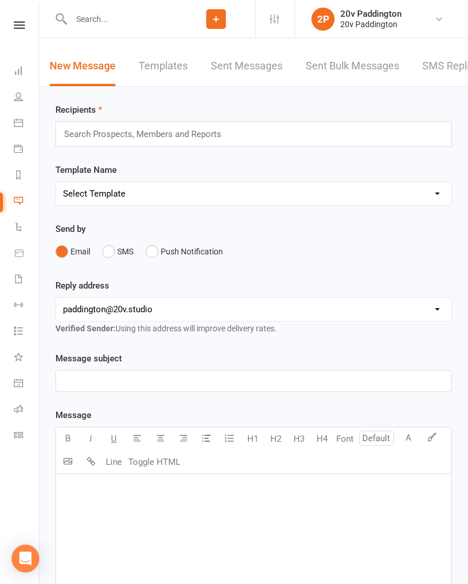
click at [441, 58] on link "SMS Replies 2" at bounding box center [457, 66] width 69 height 40
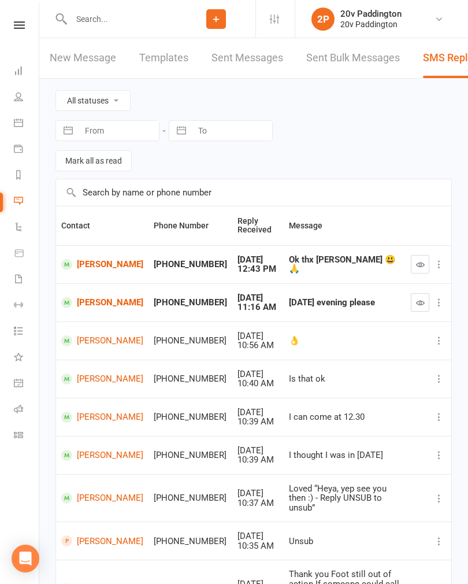
click at [23, 102] on link "People" at bounding box center [27, 98] width 26 height 26
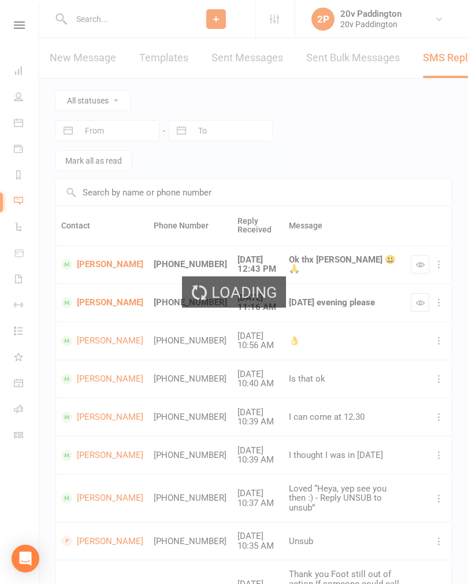
select select "100"
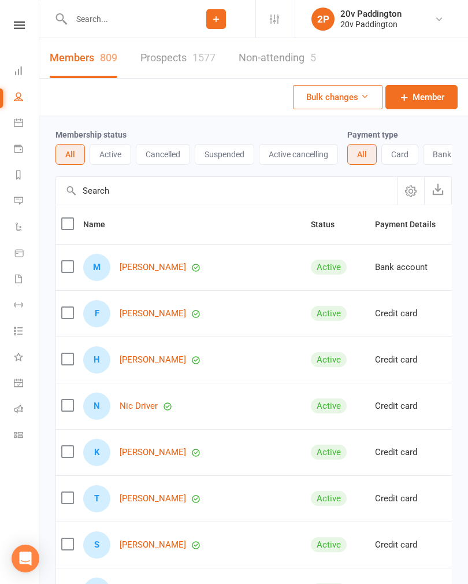
click at [18, 130] on link "Calendar" at bounding box center [27, 124] width 26 height 26
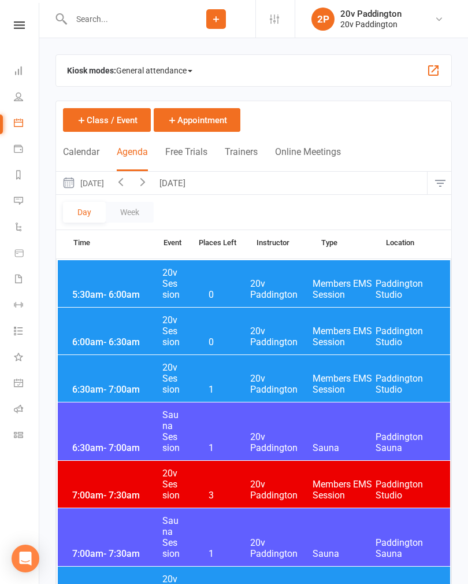
click at [18, 199] on icon at bounding box center [18, 200] width 9 height 9
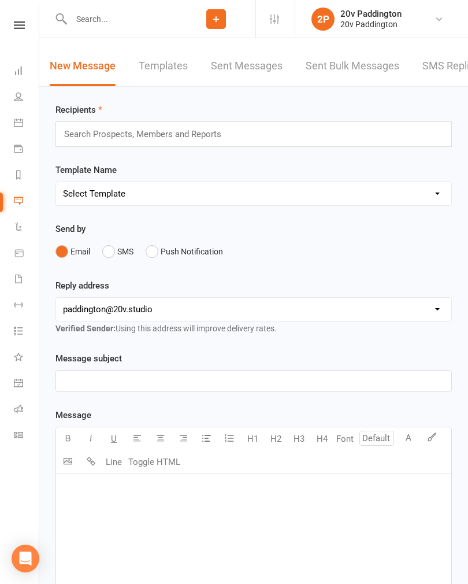
click at [446, 67] on link "SMS Replies 2" at bounding box center [457, 66] width 69 height 40
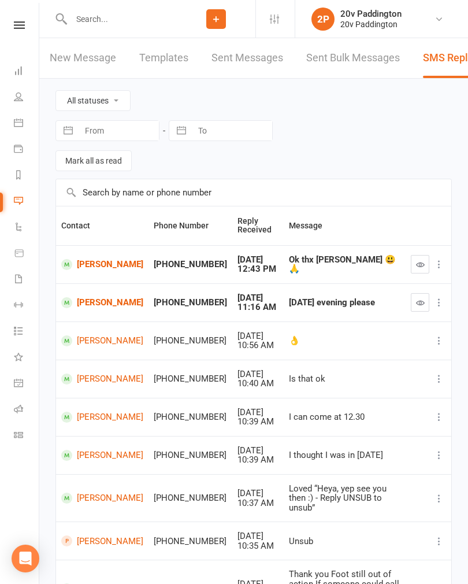
click at [16, 126] on icon at bounding box center [18, 122] width 9 height 9
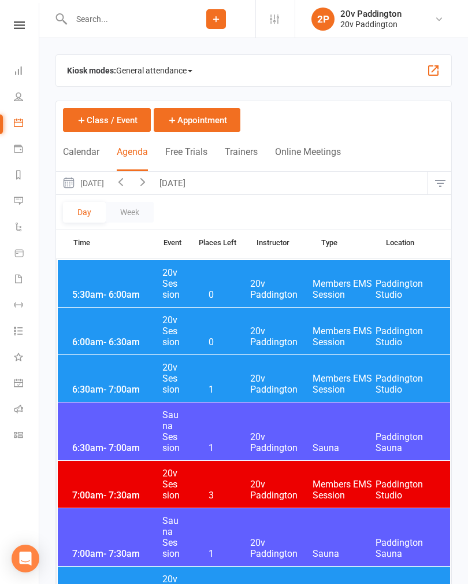
click at [194, 176] on button "[DATE]" at bounding box center [174, 183] width 40 height 23
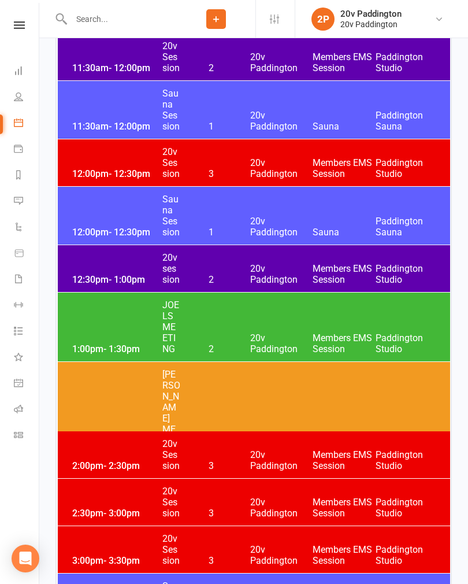
scroll to position [1381, 0]
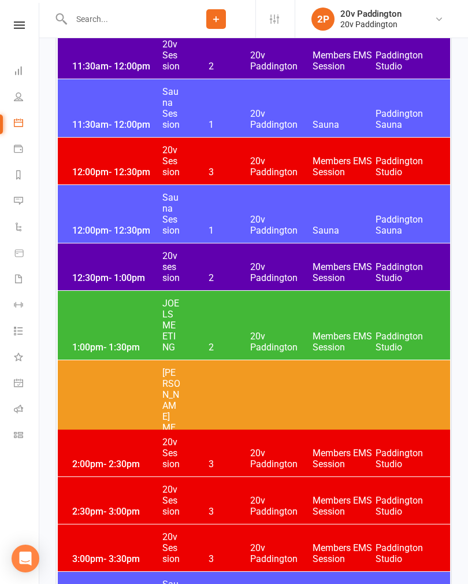
click at [277, 322] on div "1:00pm - 1:30pm JOELS MEETING 2 20v Paddington Members EMS Session [GEOGRAPHIC_…" at bounding box center [254, 325] width 393 height 69
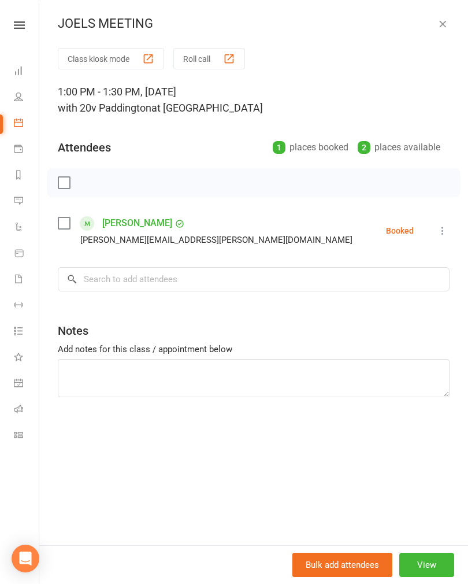
click at [163, 219] on link "[PERSON_NAME]" at bounding box center [137, 223] width 70 height 19
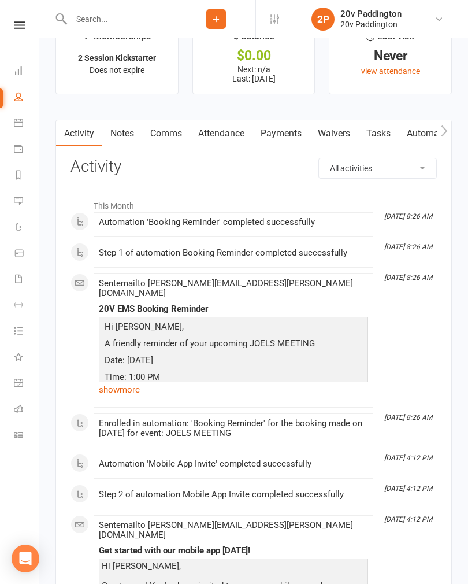
scroll to position [1499, 0]
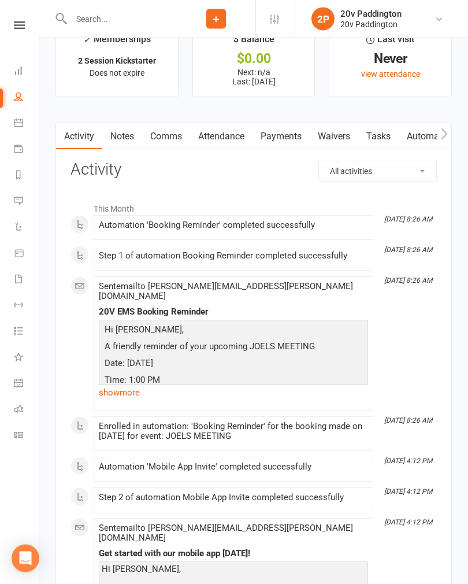
click at [336, 143] on link "Waivers" at bounding box center [334, 137] width 49 height 27
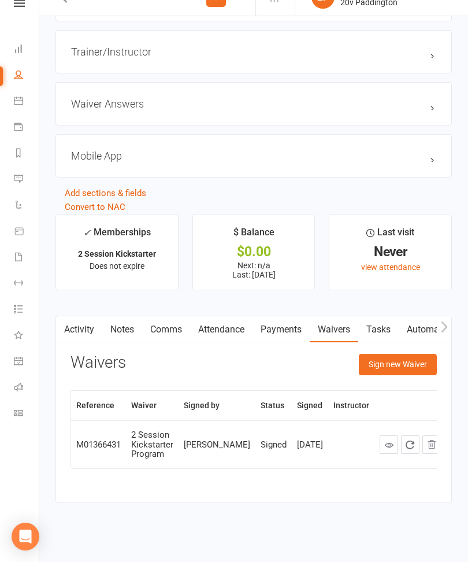
scroll to position [1283, 0]
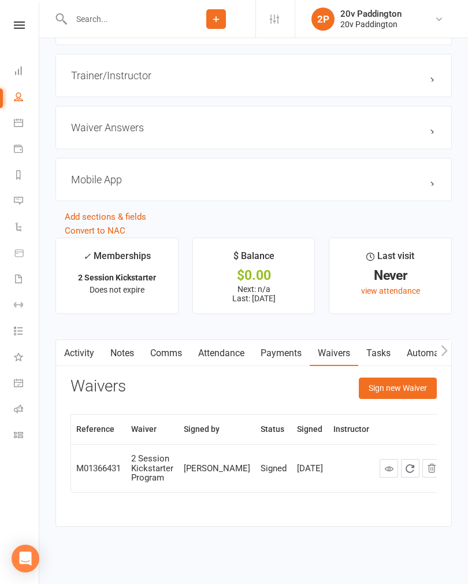
click at [399, 384] on button "Sign new Waiver" at bounding box center [398, 388] width 78 height 21
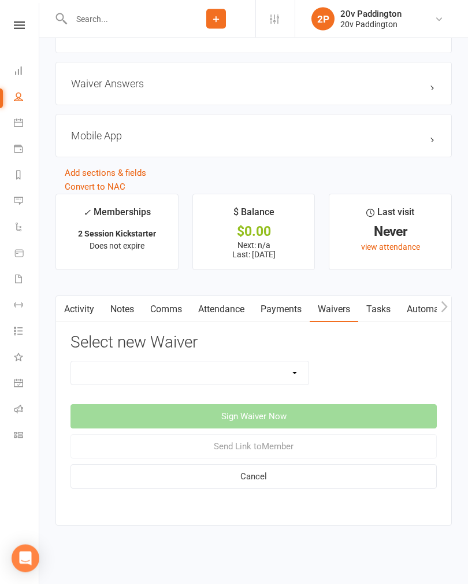
scroll to position [1327, 0]
click at [265, 377] on select "20v Ambassador Program 20v Pre Exercise Questionnaire 20V Sauna Sessions 2 Sess…" at bounding box center [190, 372] width 238 height 23
select select "8104"
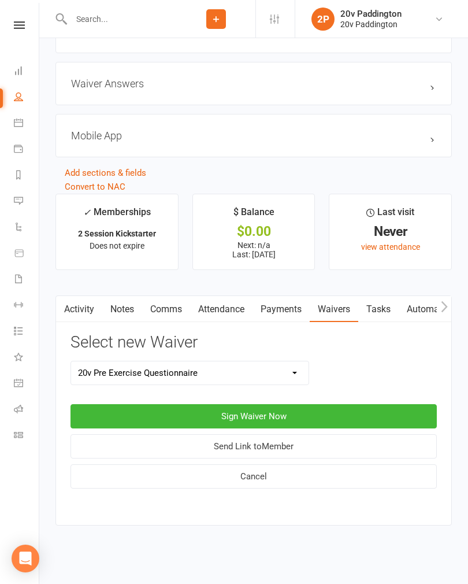
click at [272, 419] on button "Sign Waiver Now" at bounding box center [254, 416] width 367 height 24
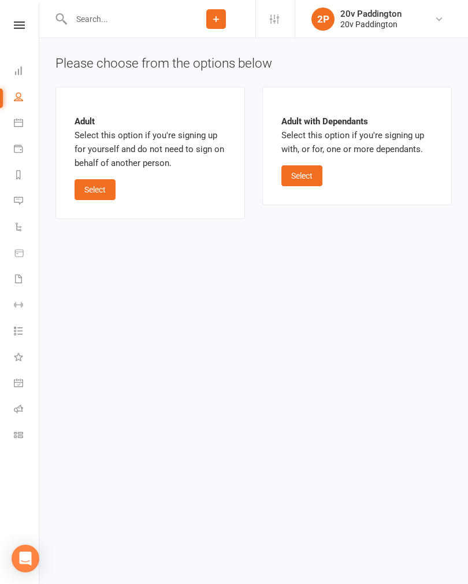
click at [112, 191] on button "Select" at bounding box center [95, 189] width 41 height 21
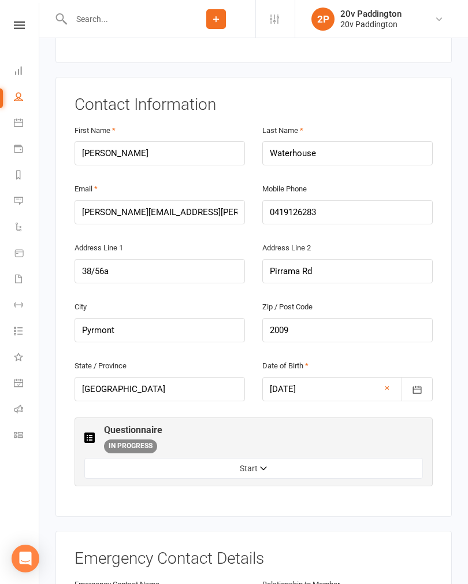
scroll to position [221, 0]
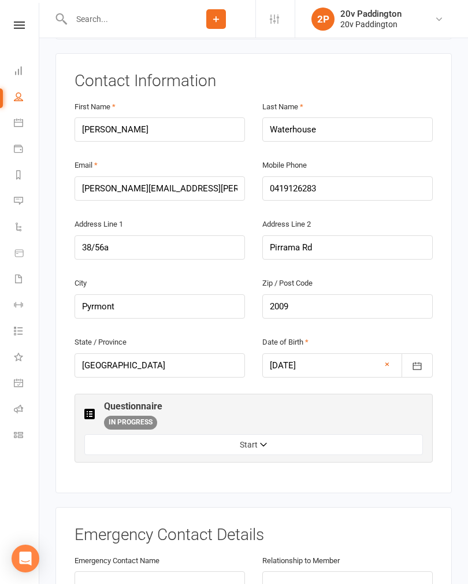
click at [234, 434] on button "Start" at bounding box center [253, 444] width 339 height 21
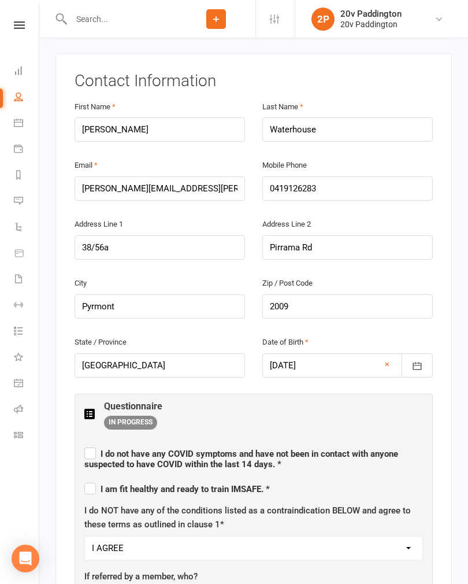
click at [130, 449] on span "I do not have any [MEDICAL_DATA] symptoms and have not been in contact with any…" at bounding box center [241, 459] width 314 height 21
click at [130, 443] on input "I do not have any [MEDICAL_DATA] symptoms and have not been in contact with any…" at bounding box center [253, 443] width 339 height 0
checkbox input "true"
click at [113, 484] on span "I am fit healthy and ready to train IMSAFE. *" at bounding box center [177, 489] width 186 height 10
click at [113, 479] on input "I am fit healthy and ready to train IMSAFE. *" at bounding box center [177, 479] width 186 height 0
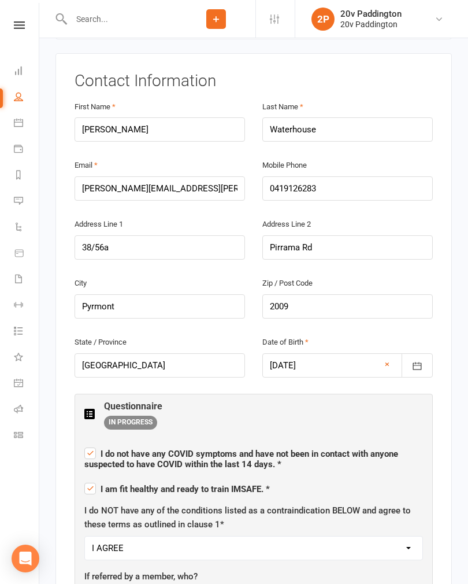
checkbox input "true"
click at [176, 537] on select "I AGREE" at bounding box center [254, 548] width 338 height 23
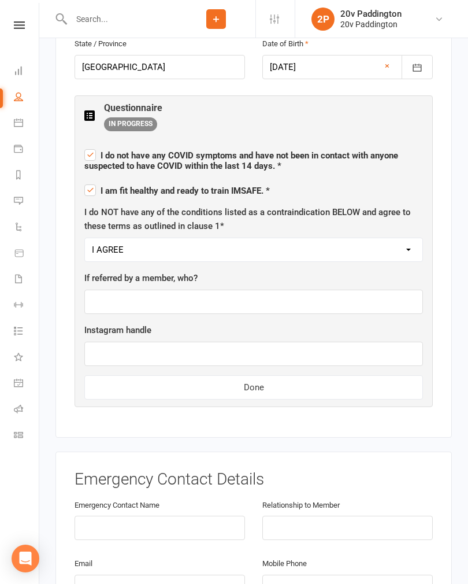
scroll to position [497, 0]
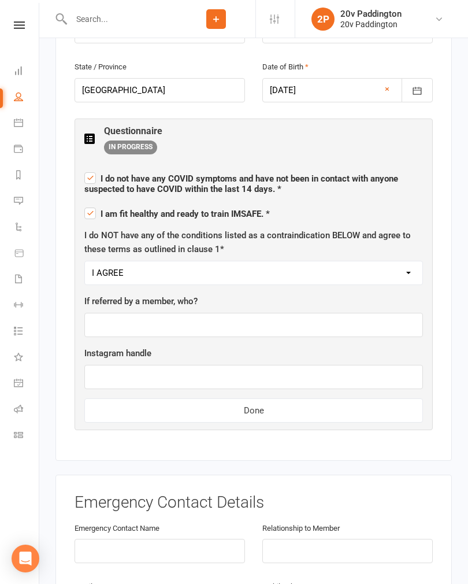
click at [262, 398] on button "Done" at bounding box center [253, 410] width 339 height 24
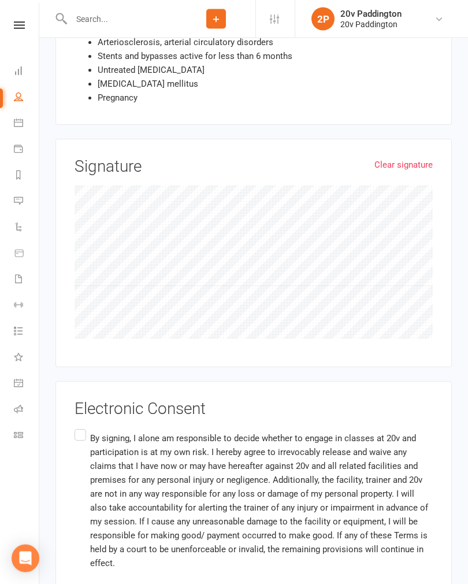
scroll to position [1042, 0]
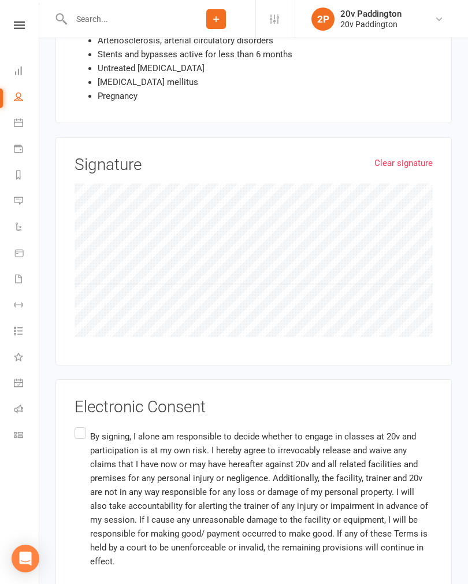
click at [83, 425] on label "By signing, I alone am responsible to decide whether to engage in classes at 20…" at bounding box center [254, 498] width 358 height 147
click at [82, 425] on input "By signing, I alone am responsible to decide whether to engage in classes at 20…" at bounding box center [79, 425] width 8 height 0
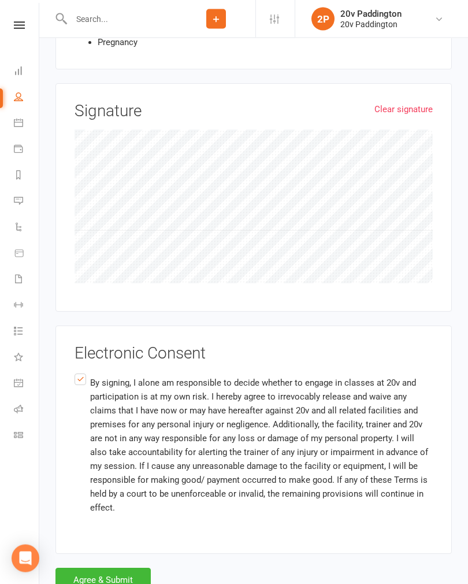
scroll to position [1097, 0]
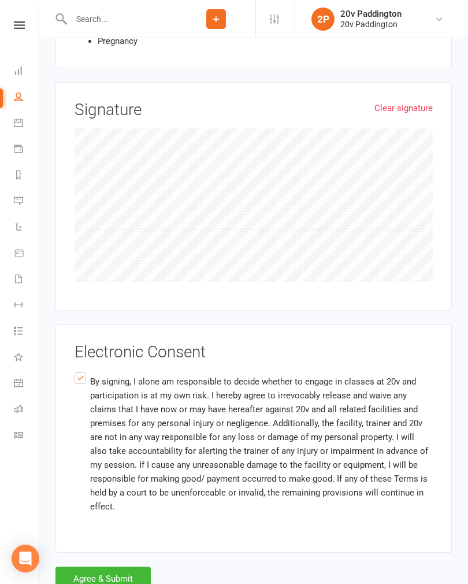
click at [88, 567] on button "Agree & Submit" at bounding box center [103, 579] width 95 height 24
